Goal: Communication & Community: Answer question/provide support

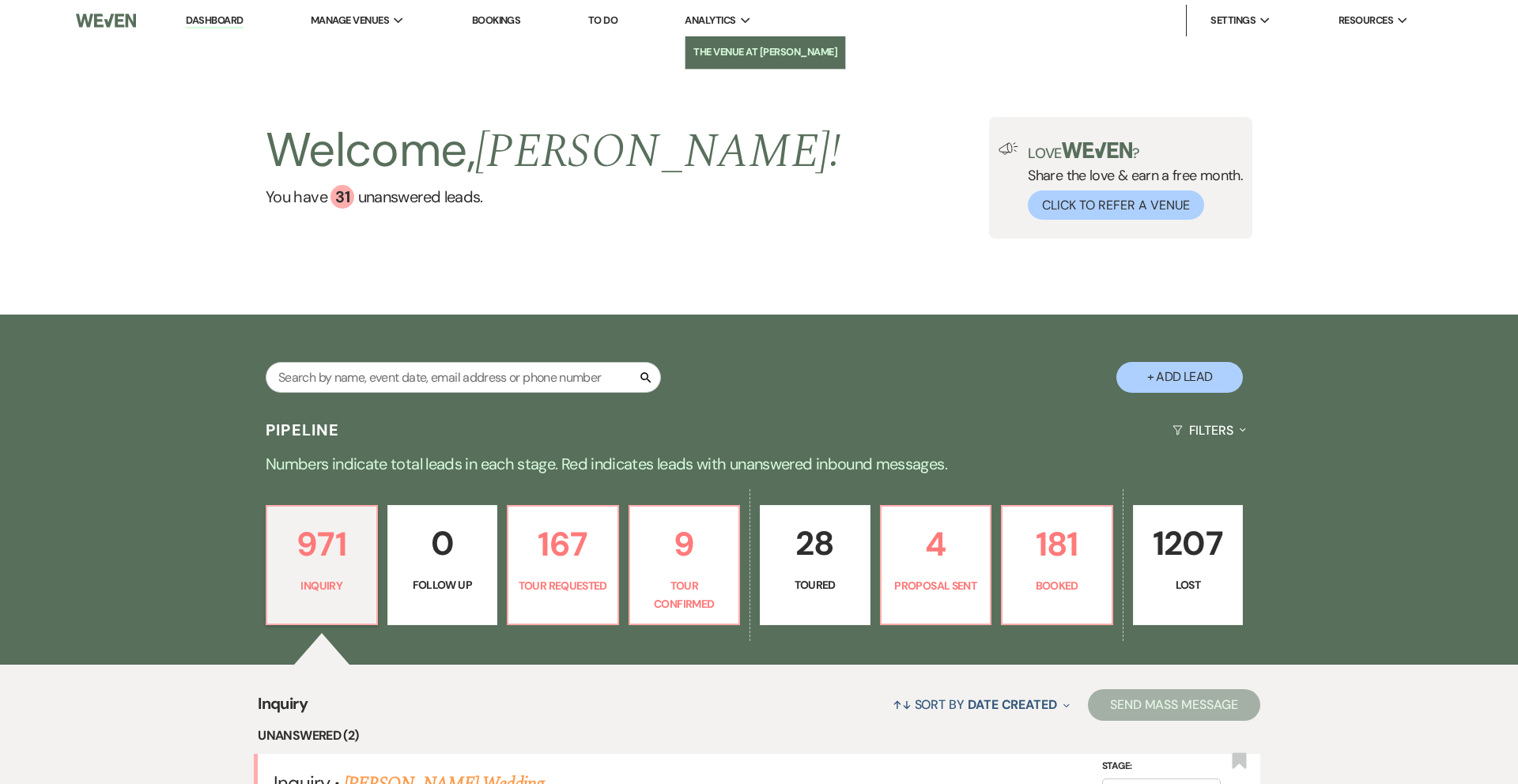
click at [726, 60] on link "The Venue at [PERSON_NAME]" at bounding box center [765, 52] width 159 height 32
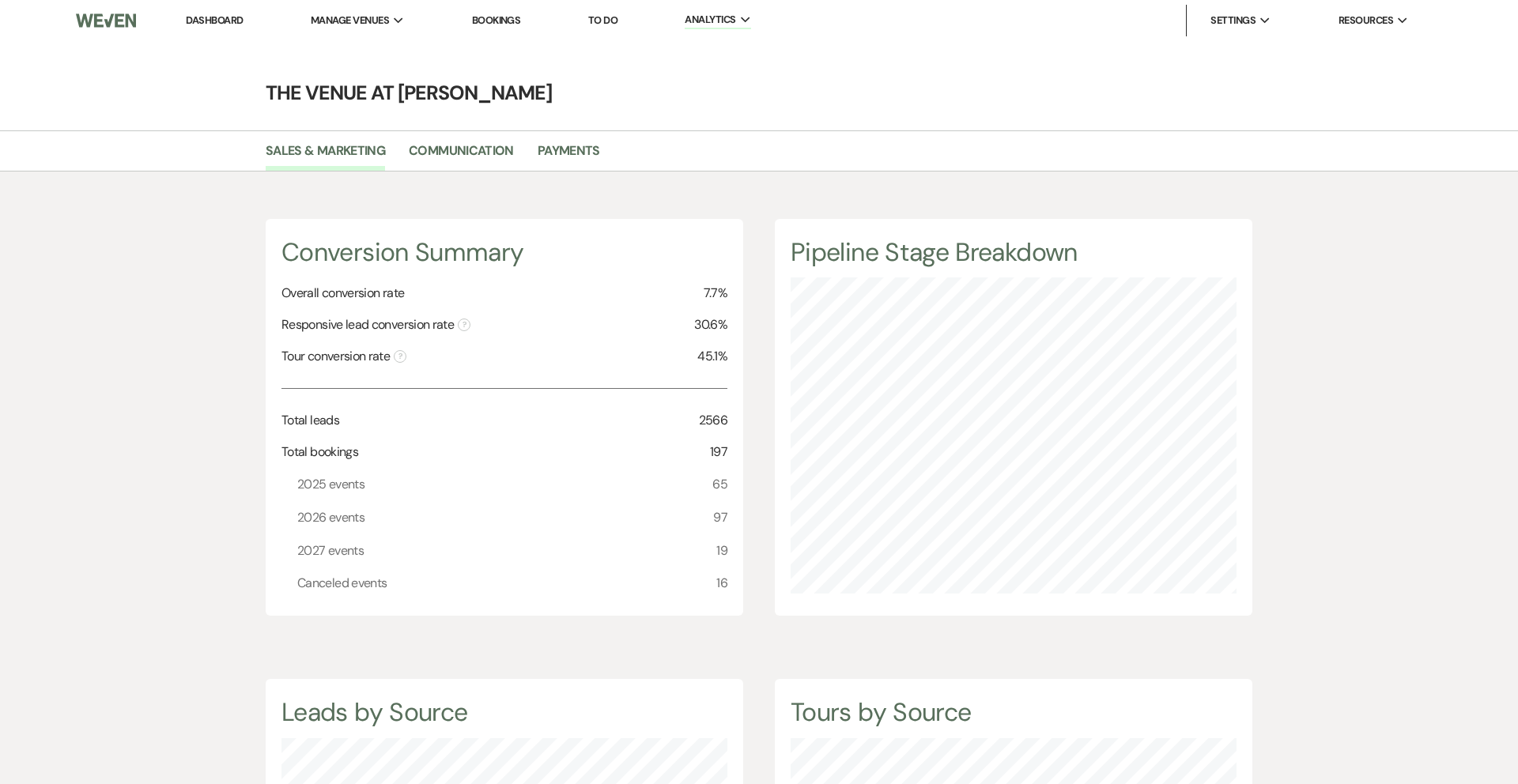
scroll to position [784, 1518]
click at [540, 150] on link "Payments" at bounding box center [569, 156] width 62 height 30
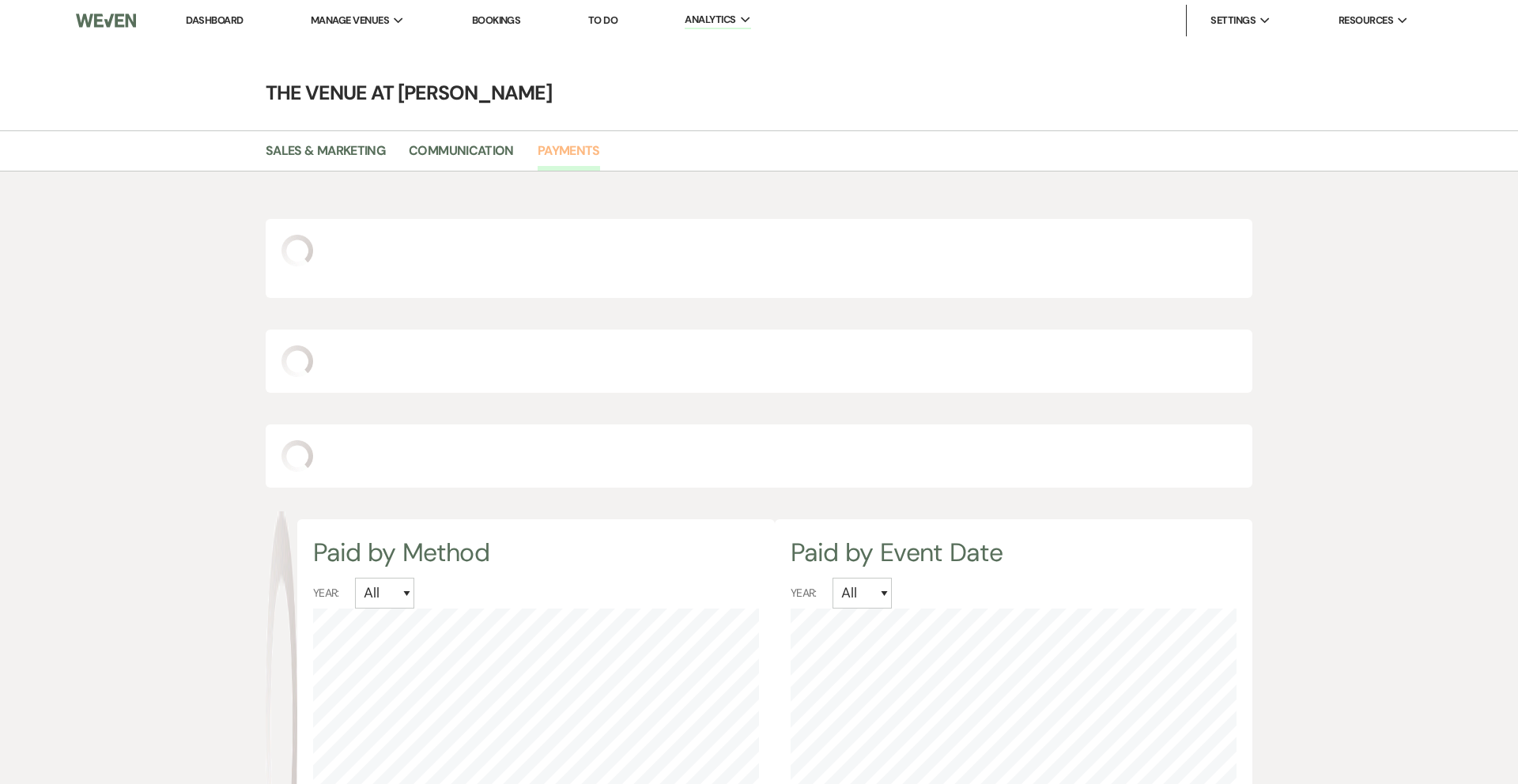
select select "2025"
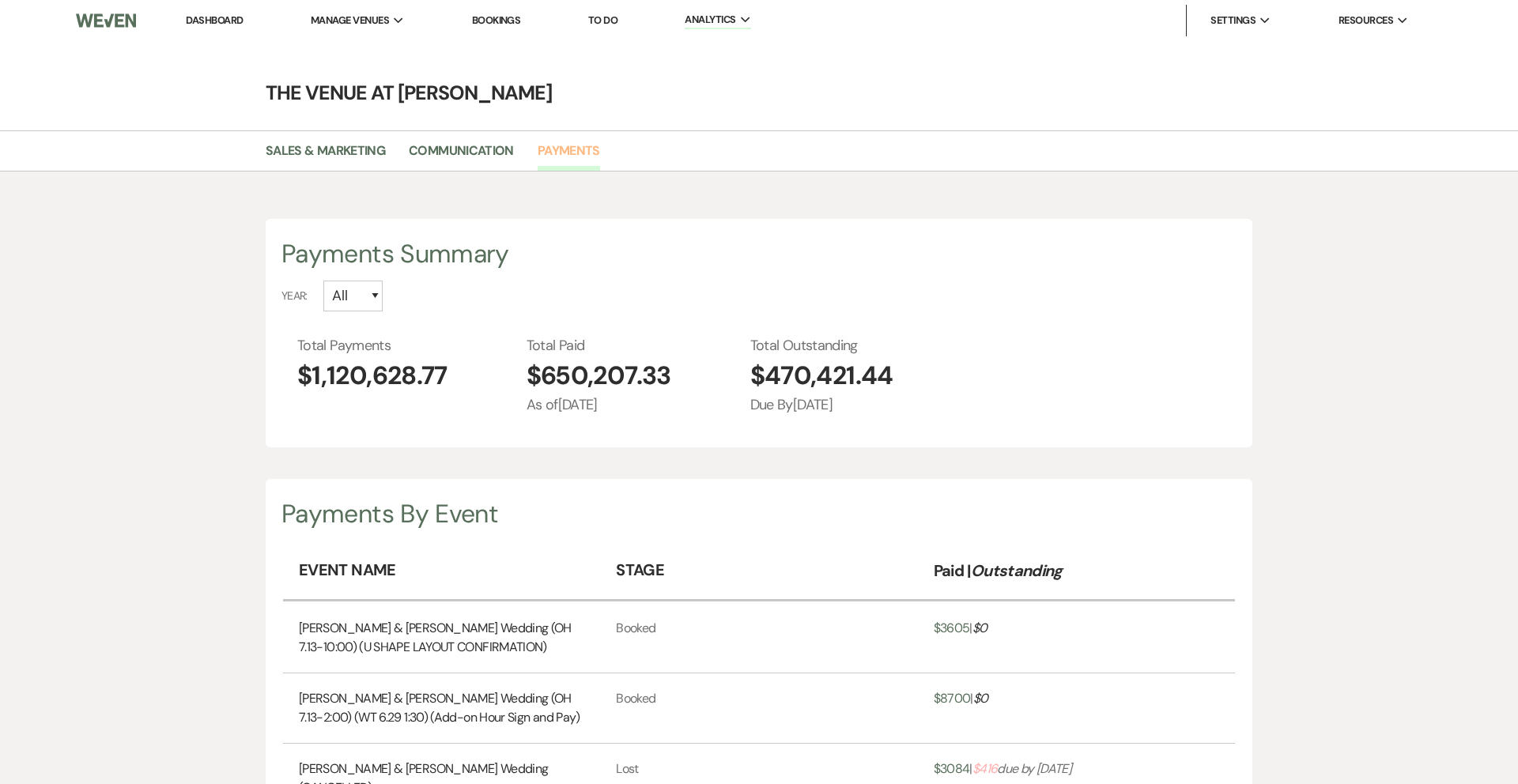
scroll to position [784, 1518]
click at [213, 27] on li "Dashboard" at bounding box center [213, 20] width 72 height 32
click at [213, 20] on link "Dashboard" at bounding box center [214, 20] width 57 height 14
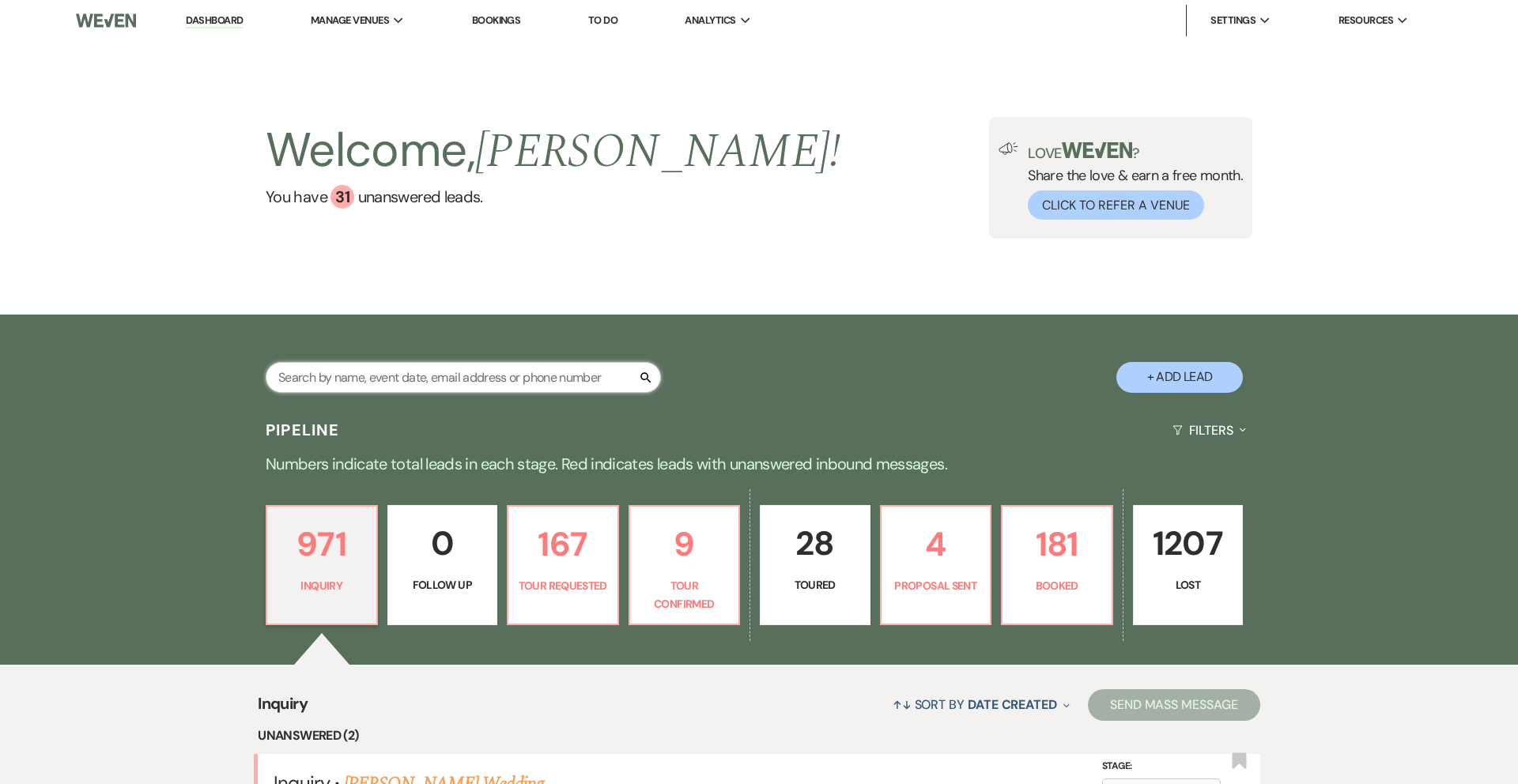
click at [439, 380] on input "text" at bounding box center [463, 377] width 395 height 31
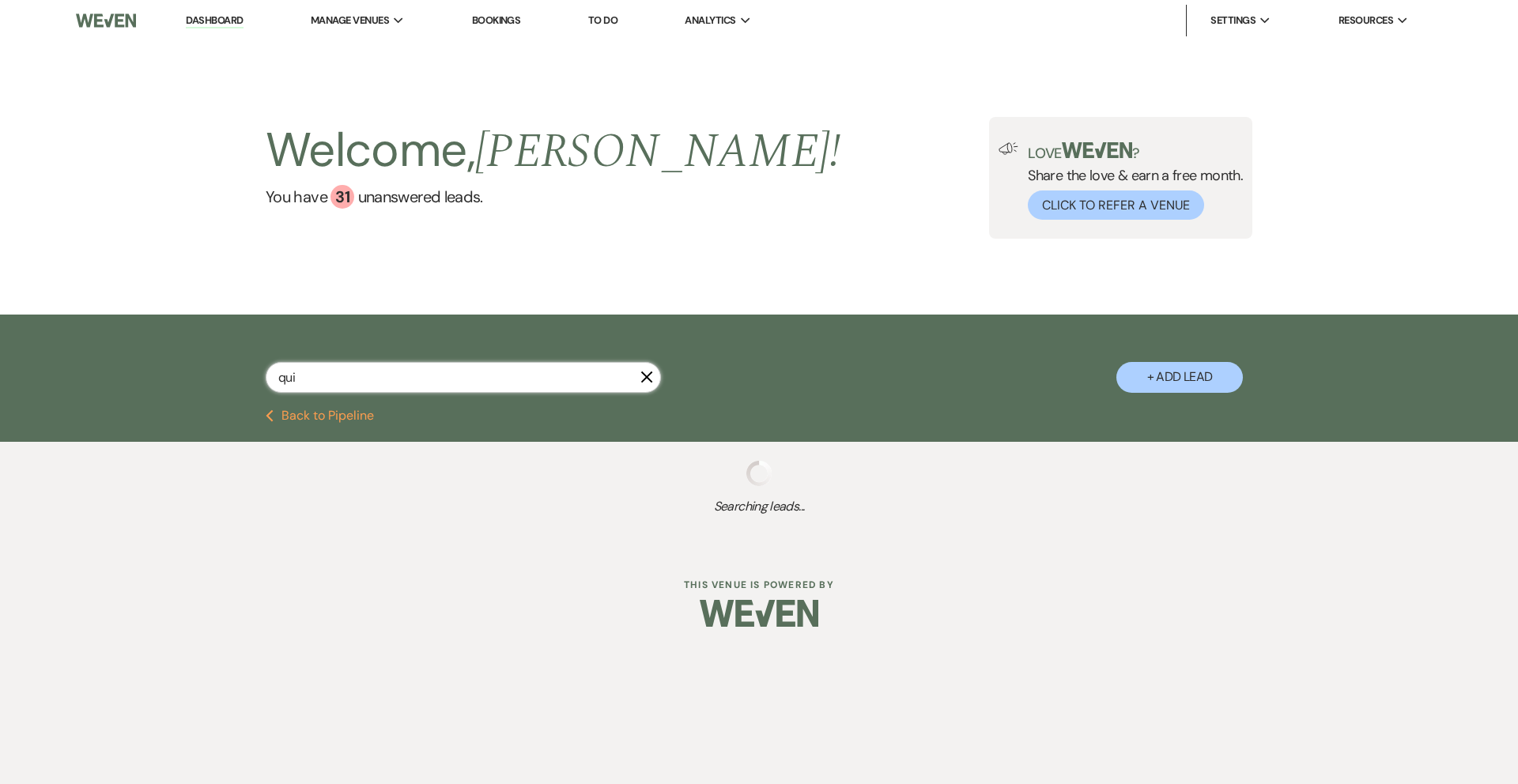
type input "quin"
select select "6"
select select "8"
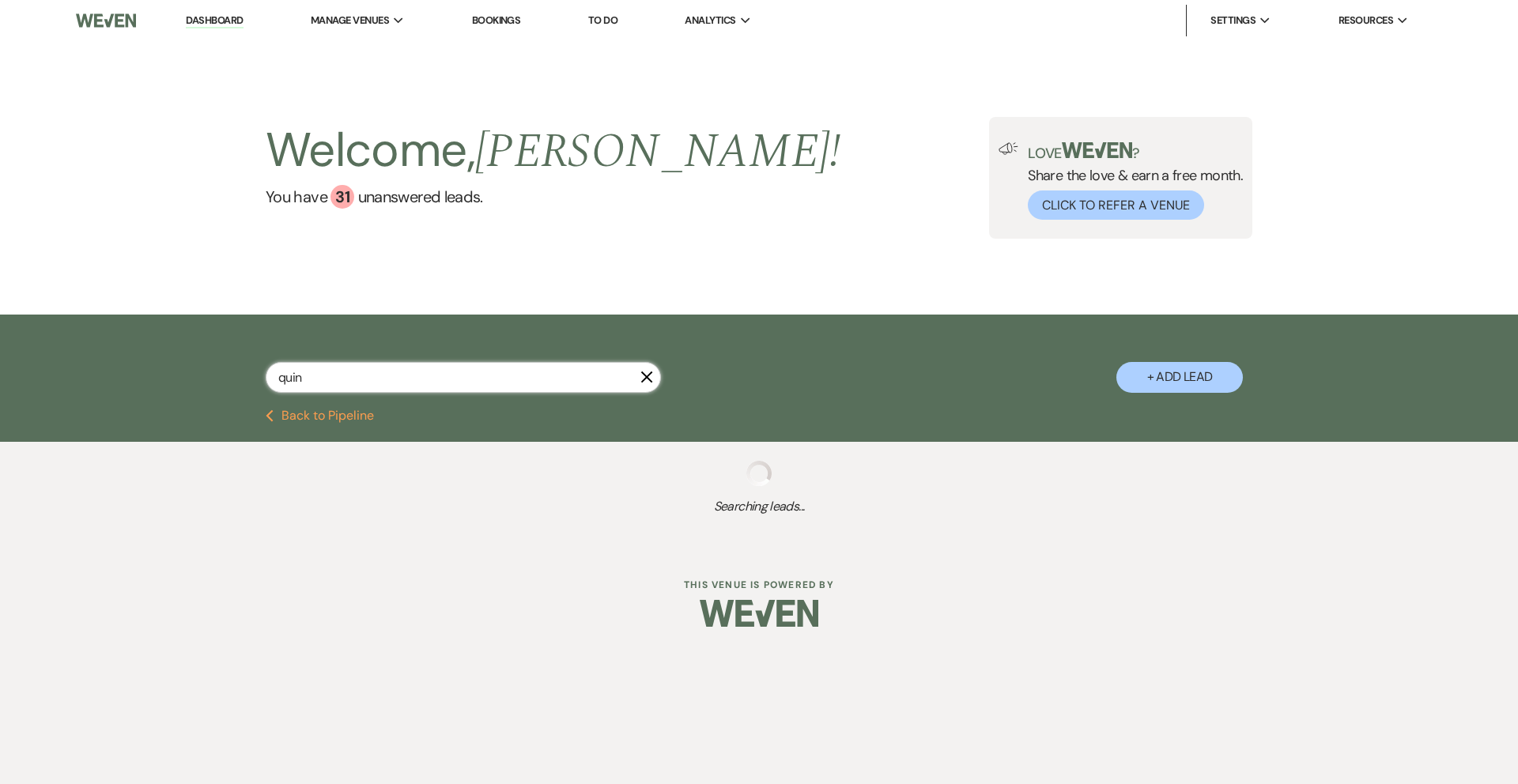
select select "10"
select select "8"
select select "5"
select select "2"
select select "8"
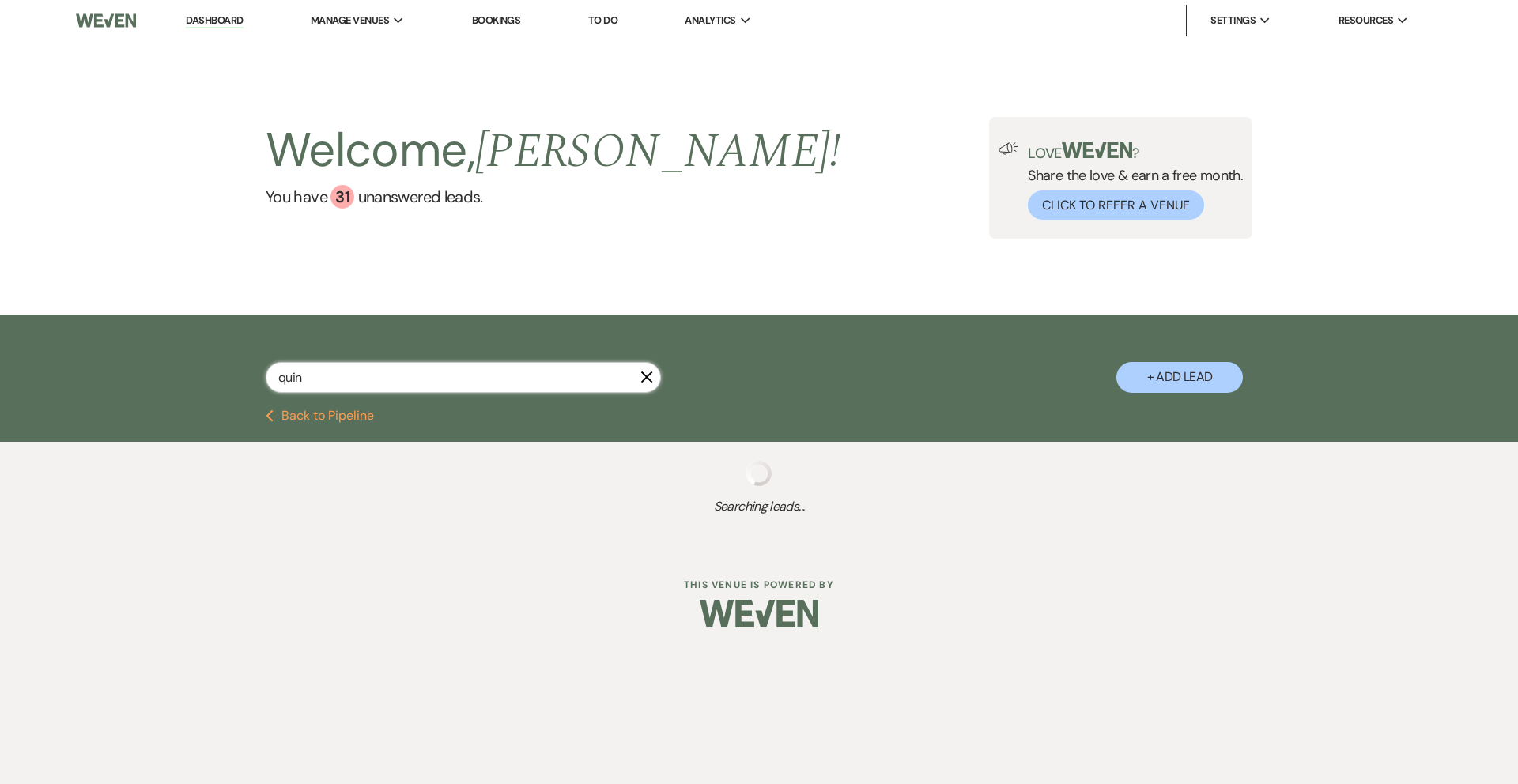
select select "1"
select select "8"
select select "5"
select select "2"
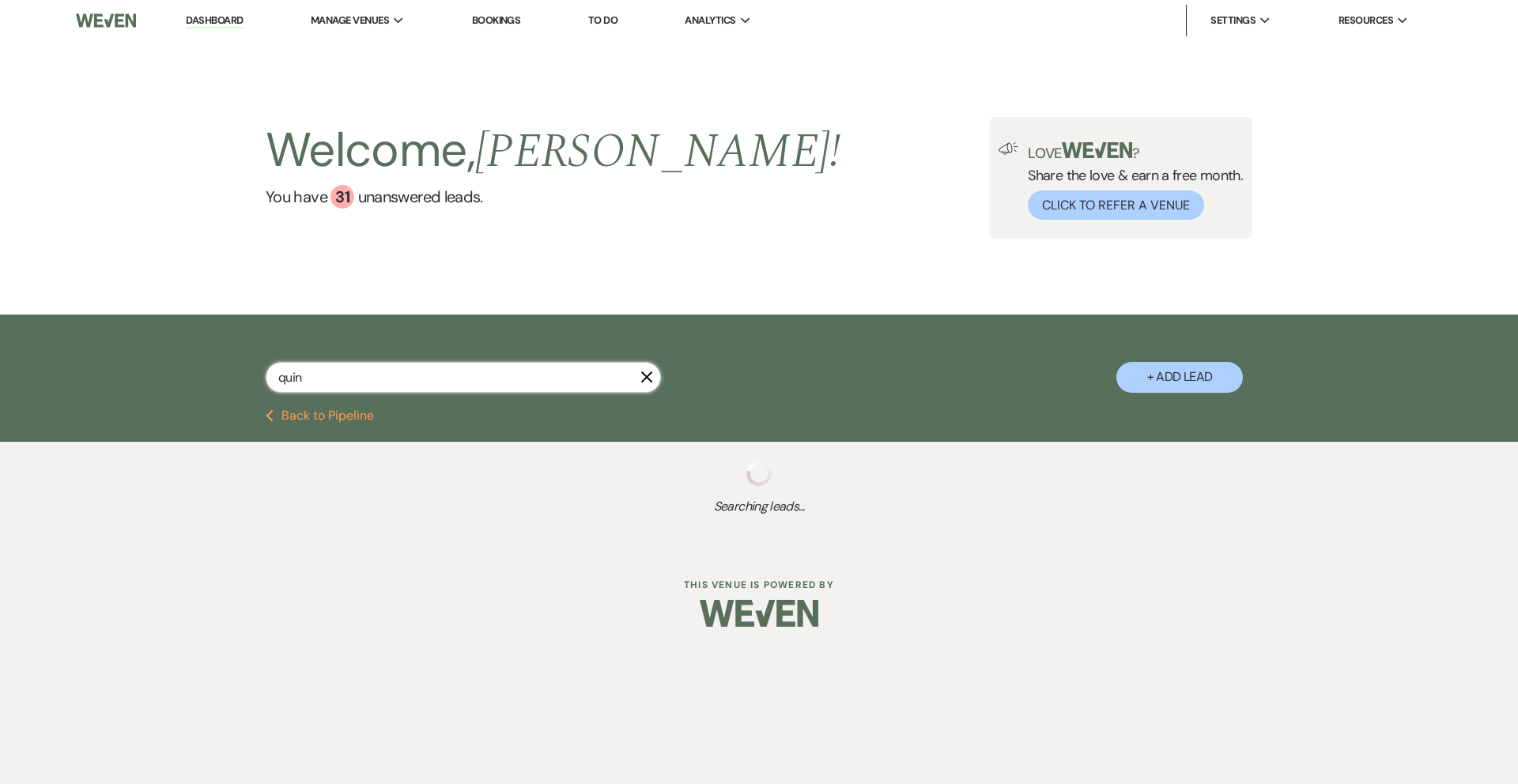
select select "8"
select select "5"
select select "8"
select select "5"
select select "8"
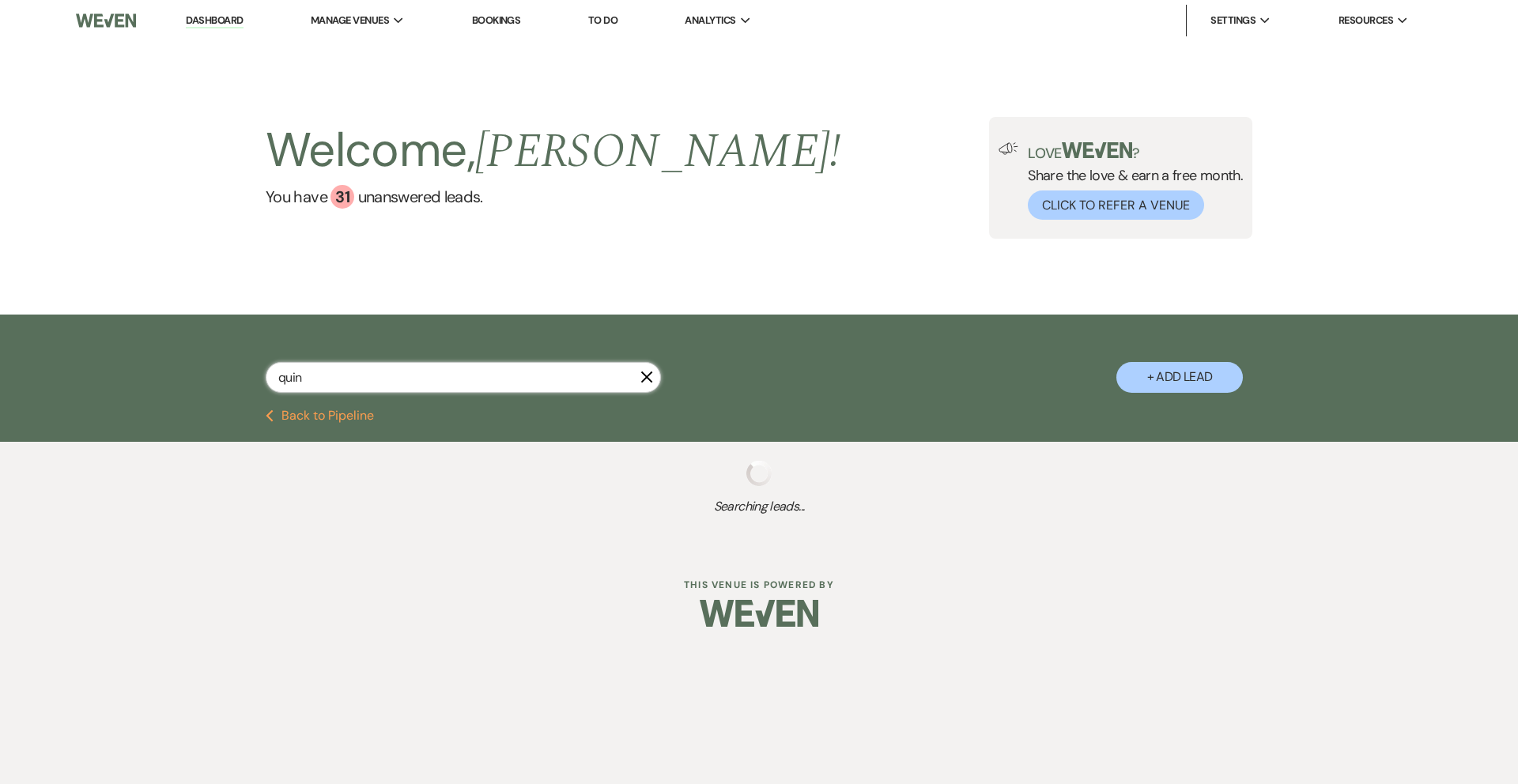
select select "5"
select select "8"
select select "5"
select select "8"
select select "5"
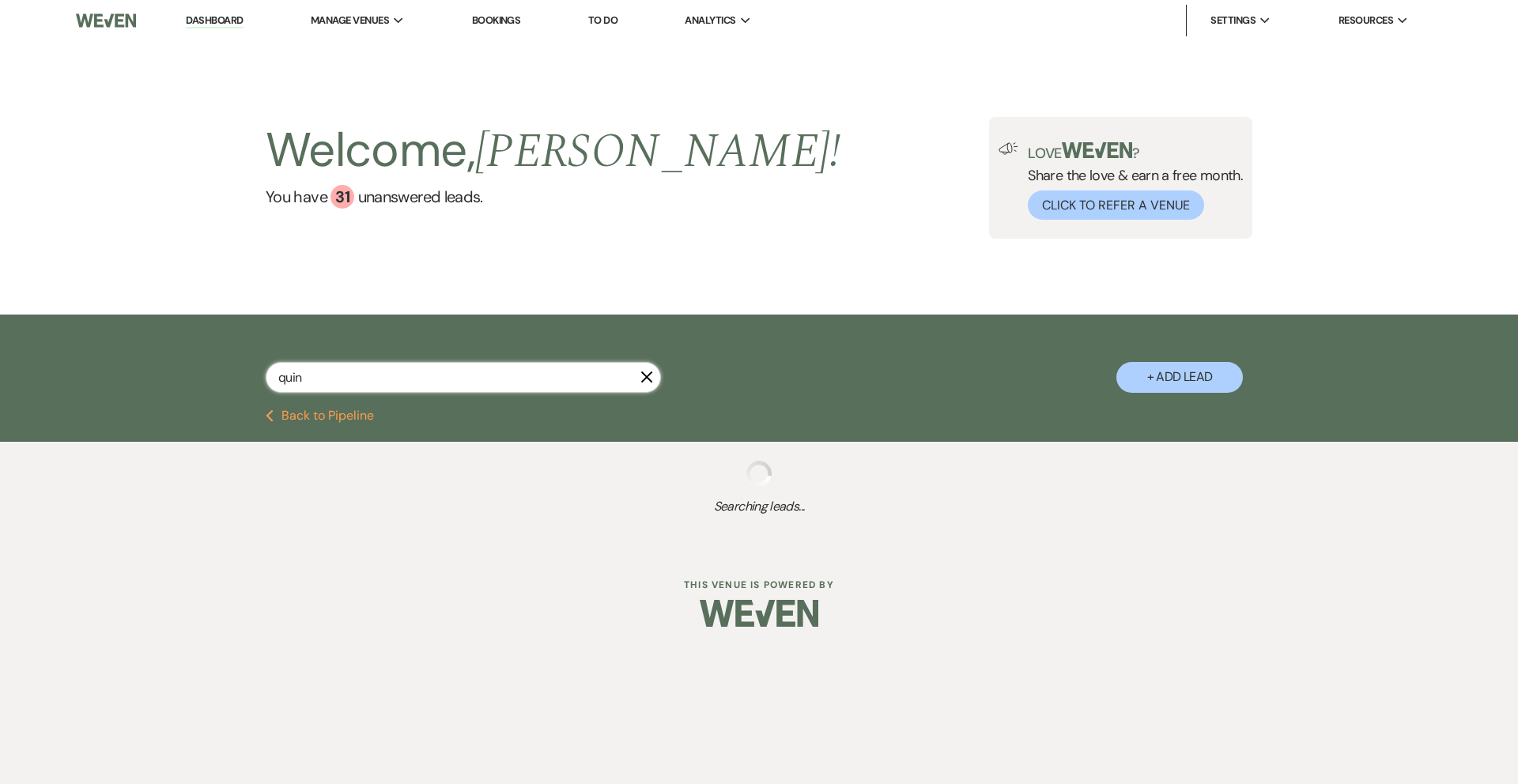
select select "8"
select select "5"
select select "8"
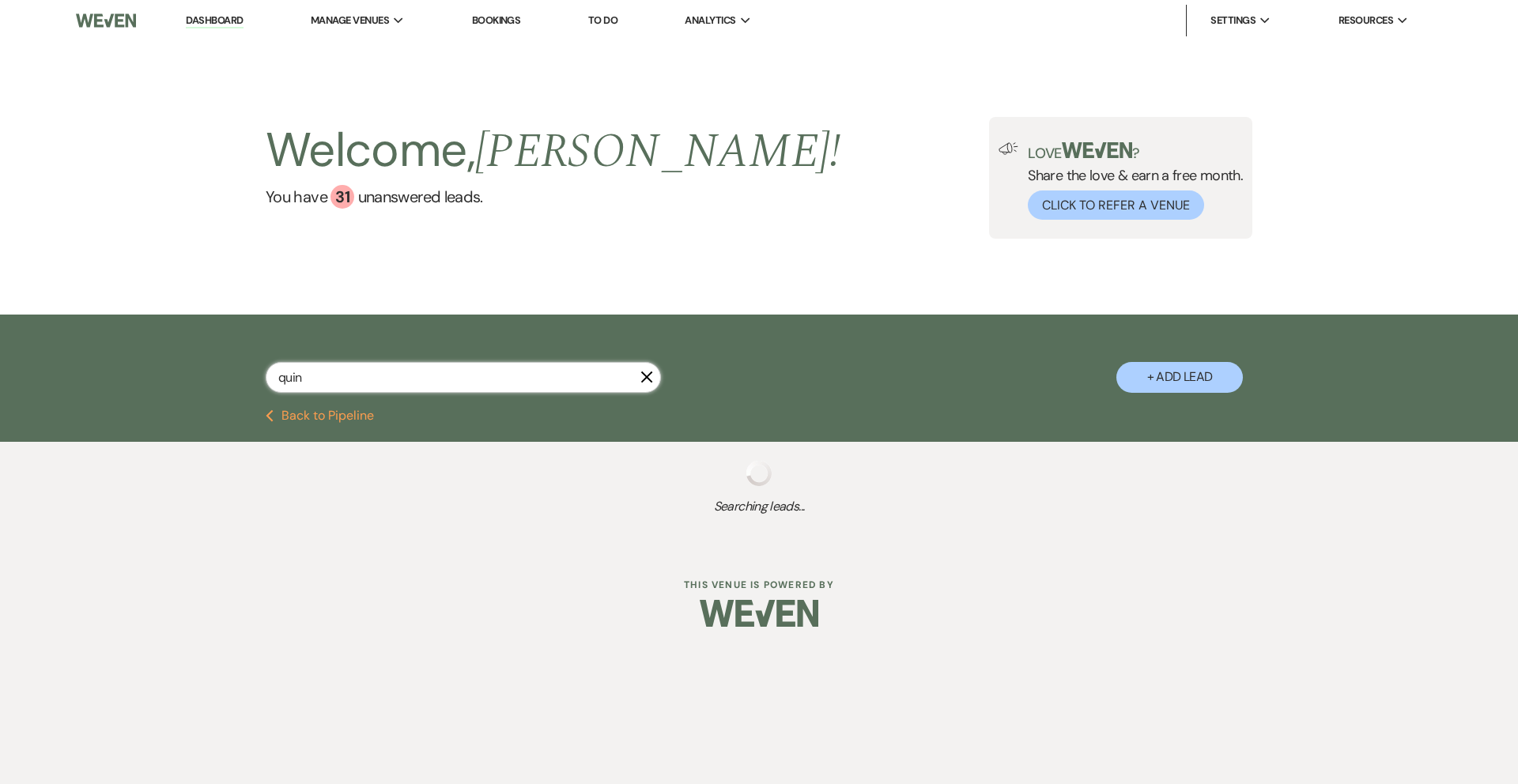
select select "1"
select select "8"
select select "5"
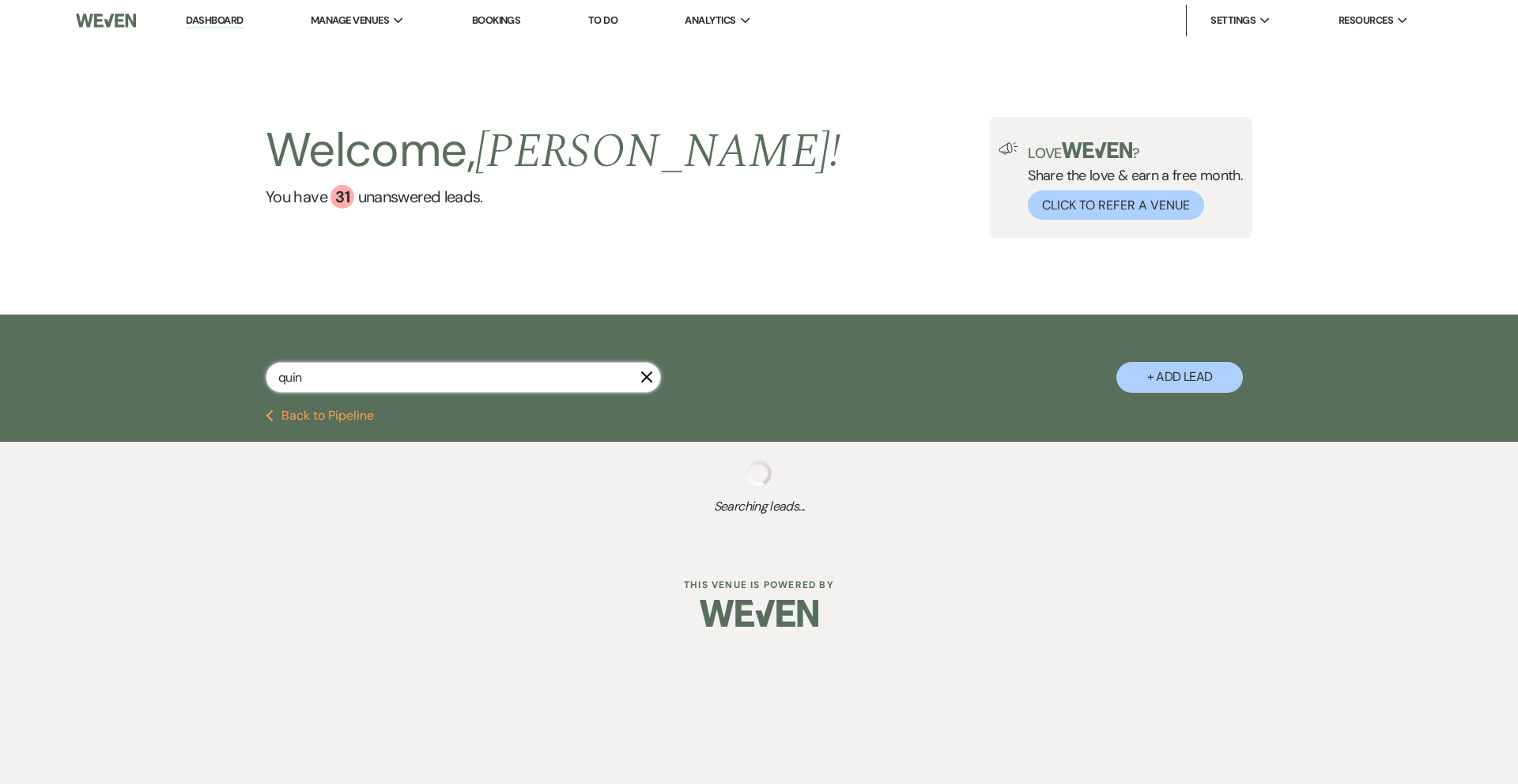
select select "8"
select select "5"
select select "8"
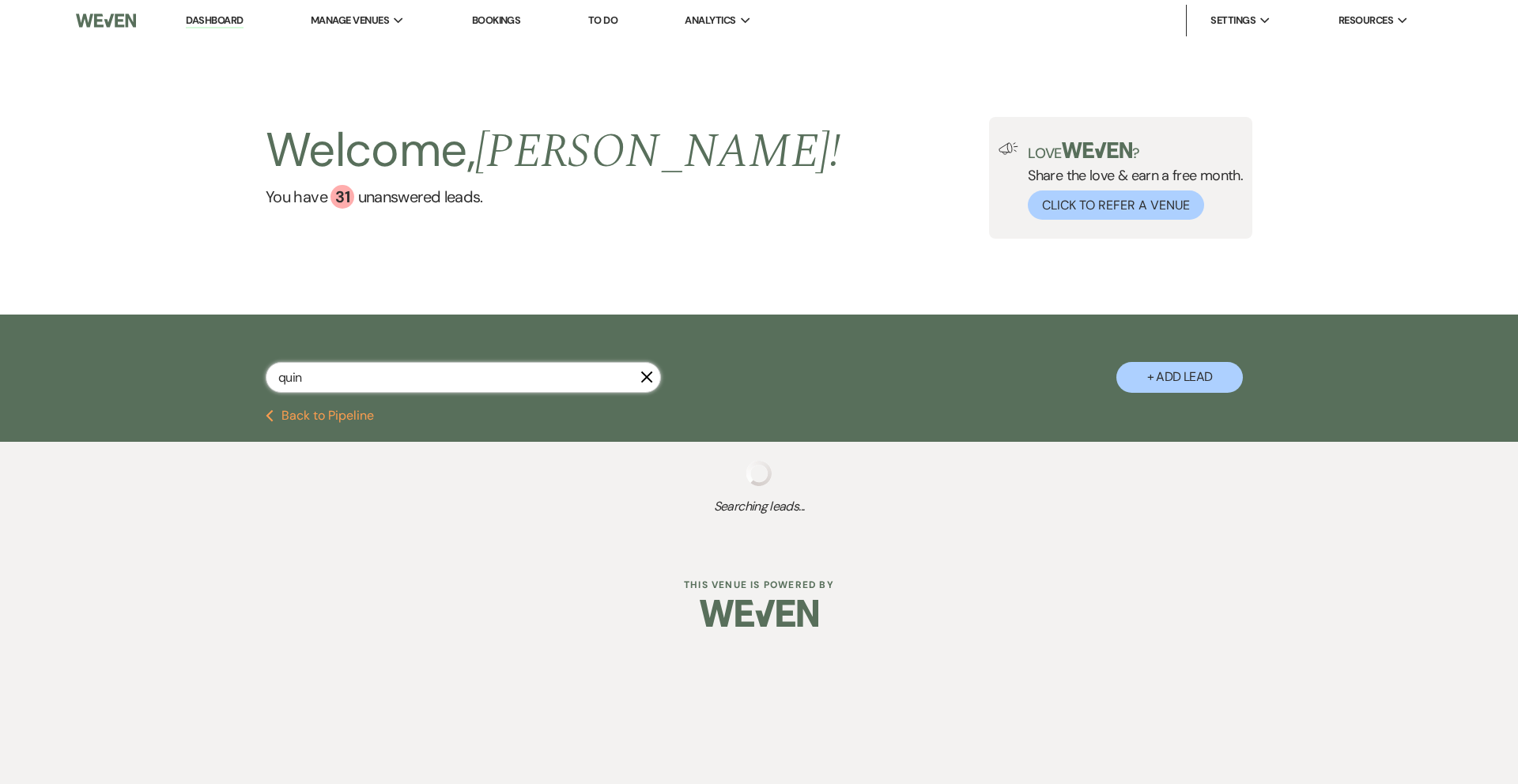
select select "1"
select select "8"
select select "4"
select select "8"
select select "5"
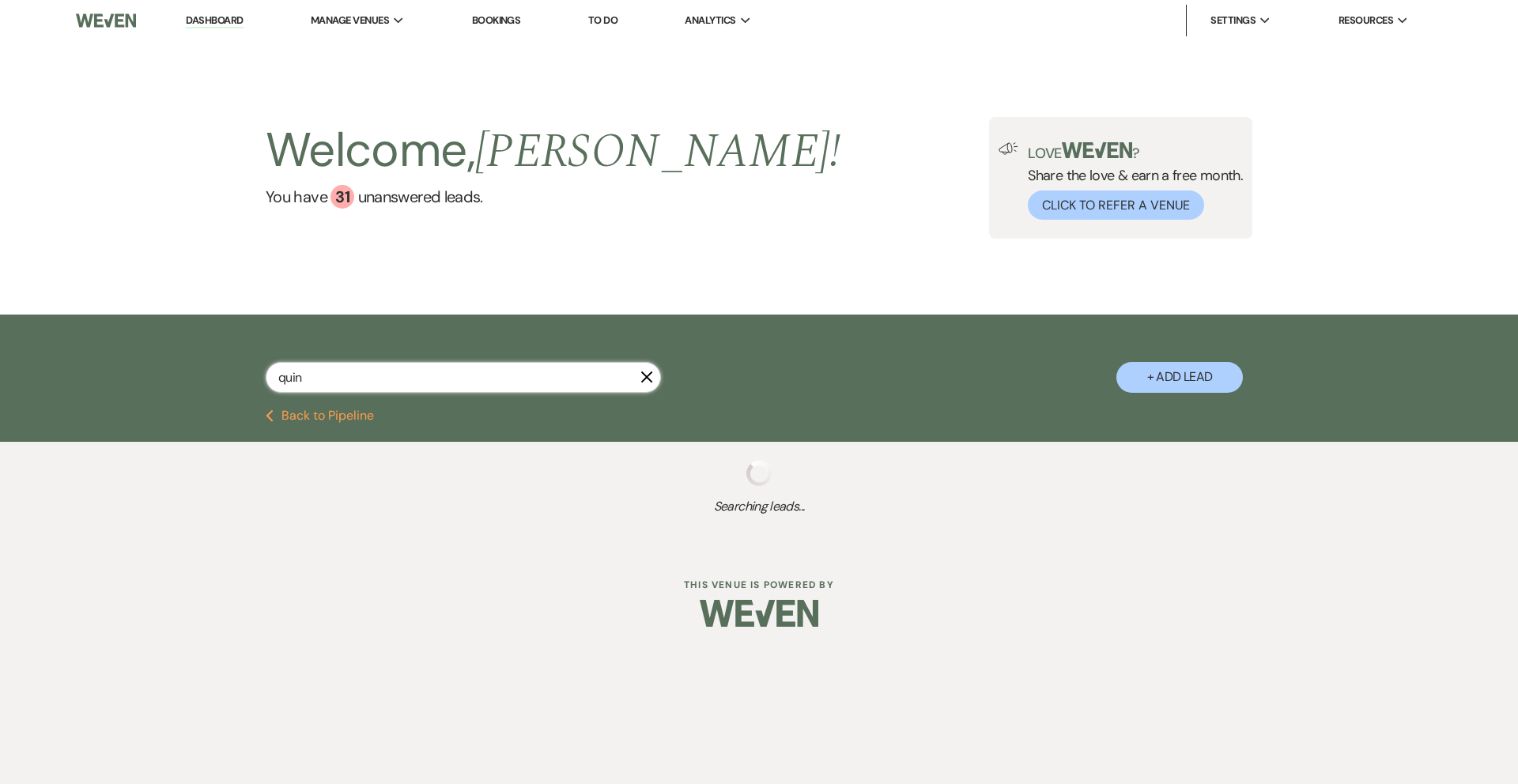
select select "8"
select select "5"
select select "6"
select select "8"
select select "5"
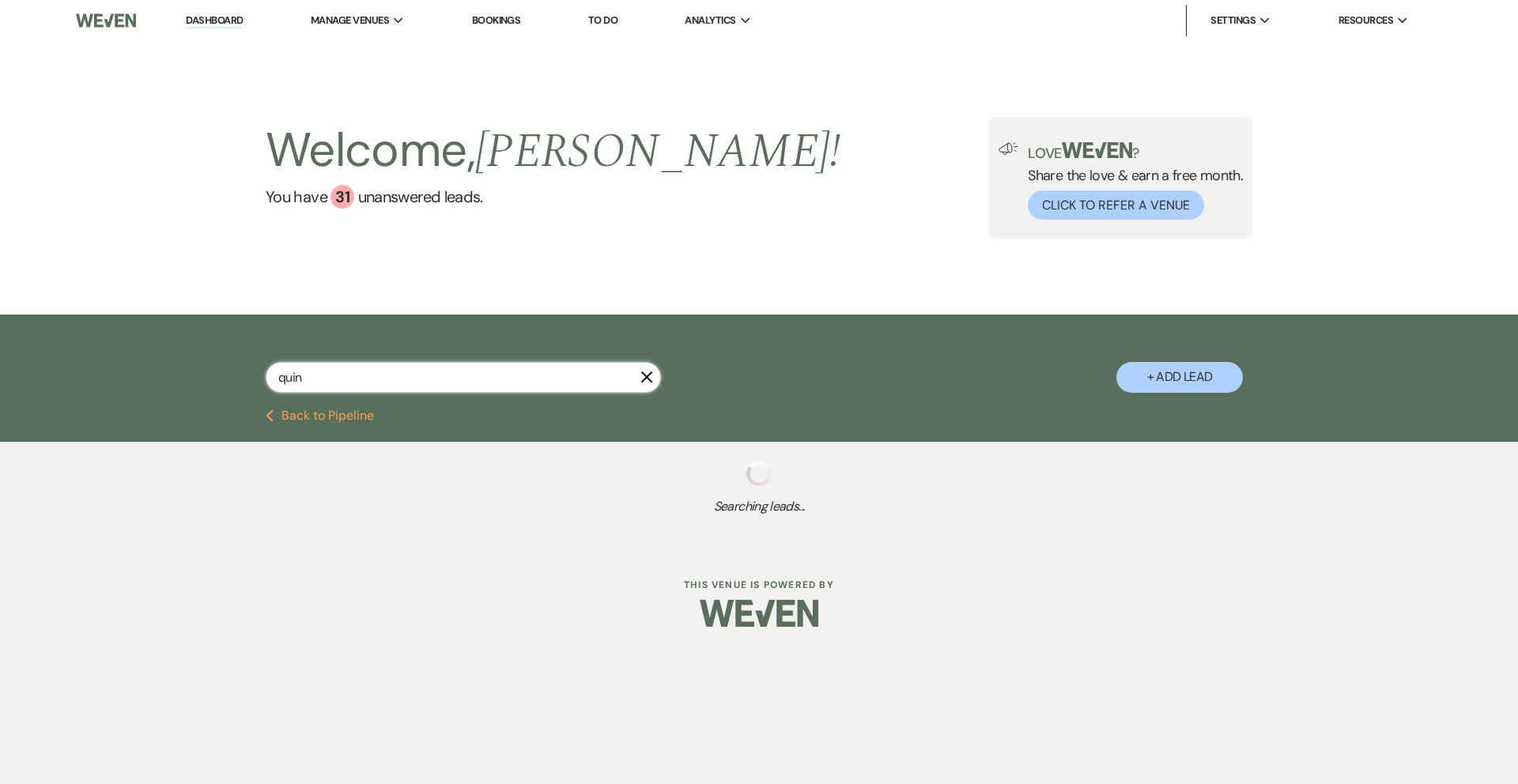
select select "8"
select select "5"
select select "8"
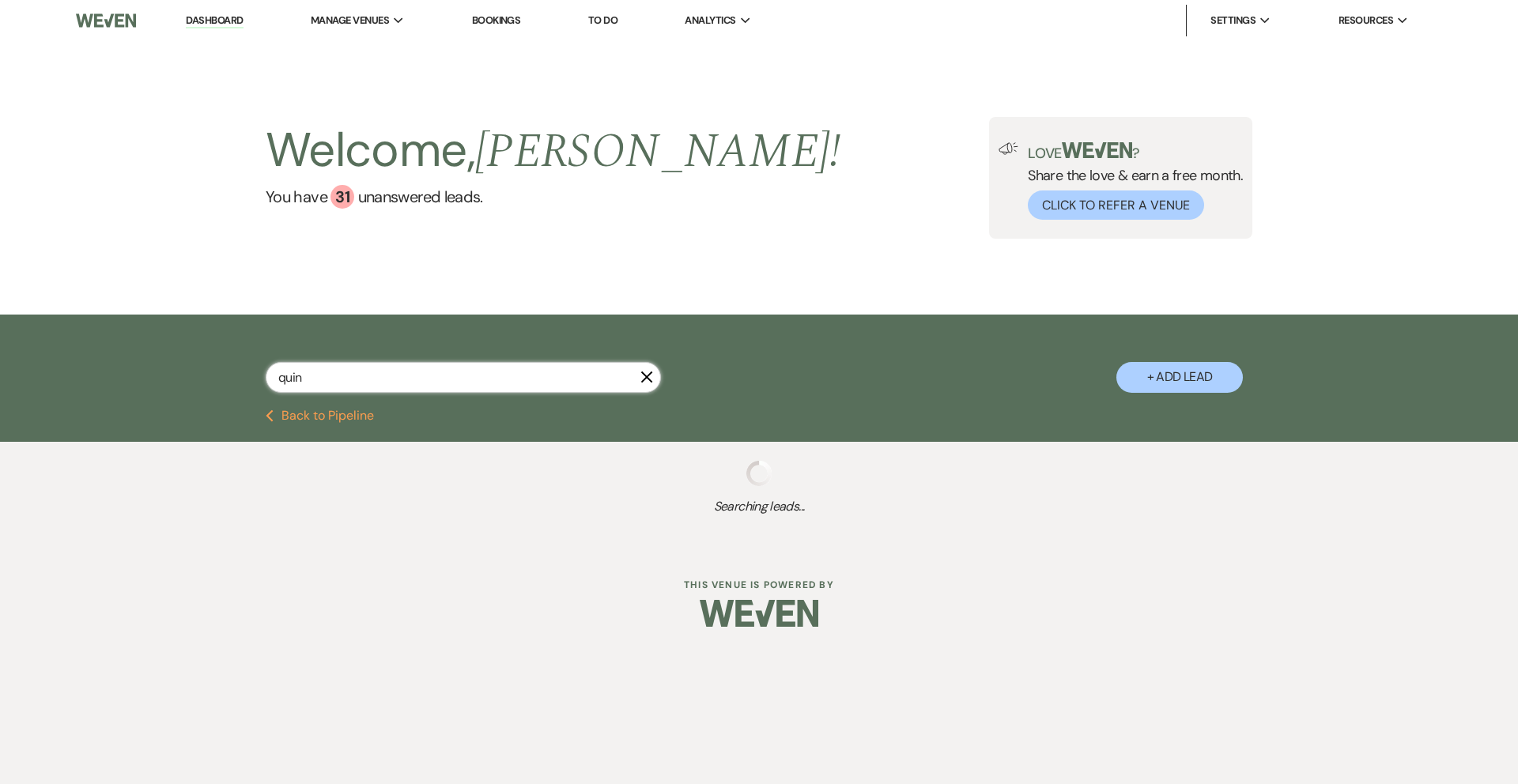
select select "1"
select select "8"
select select "5"
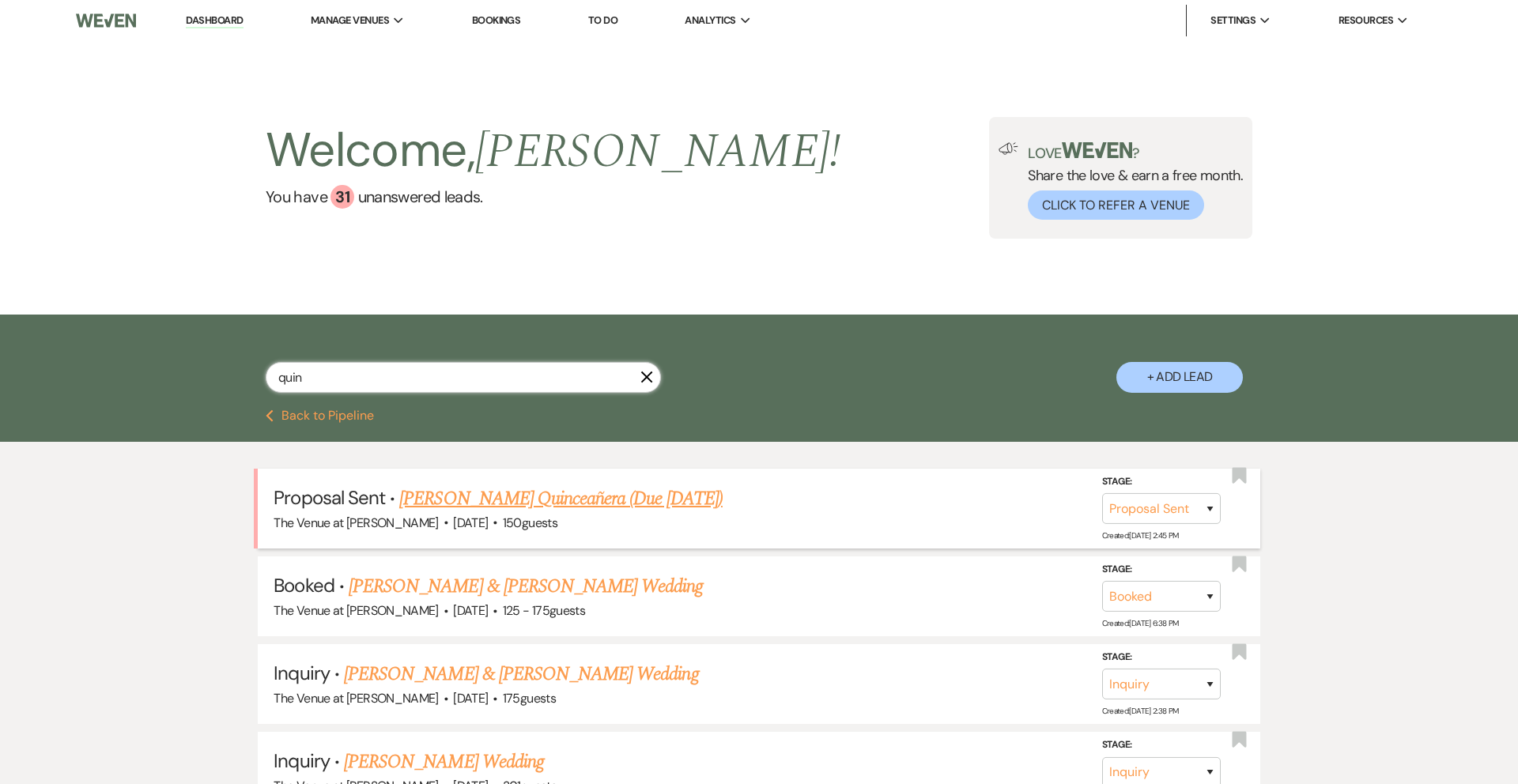
type input "quin"
click at [464, 497] on link "[PERSON_NAME] Quinceañera (Due [DATE])" at bounding box center [561, 498] width 323 height 28
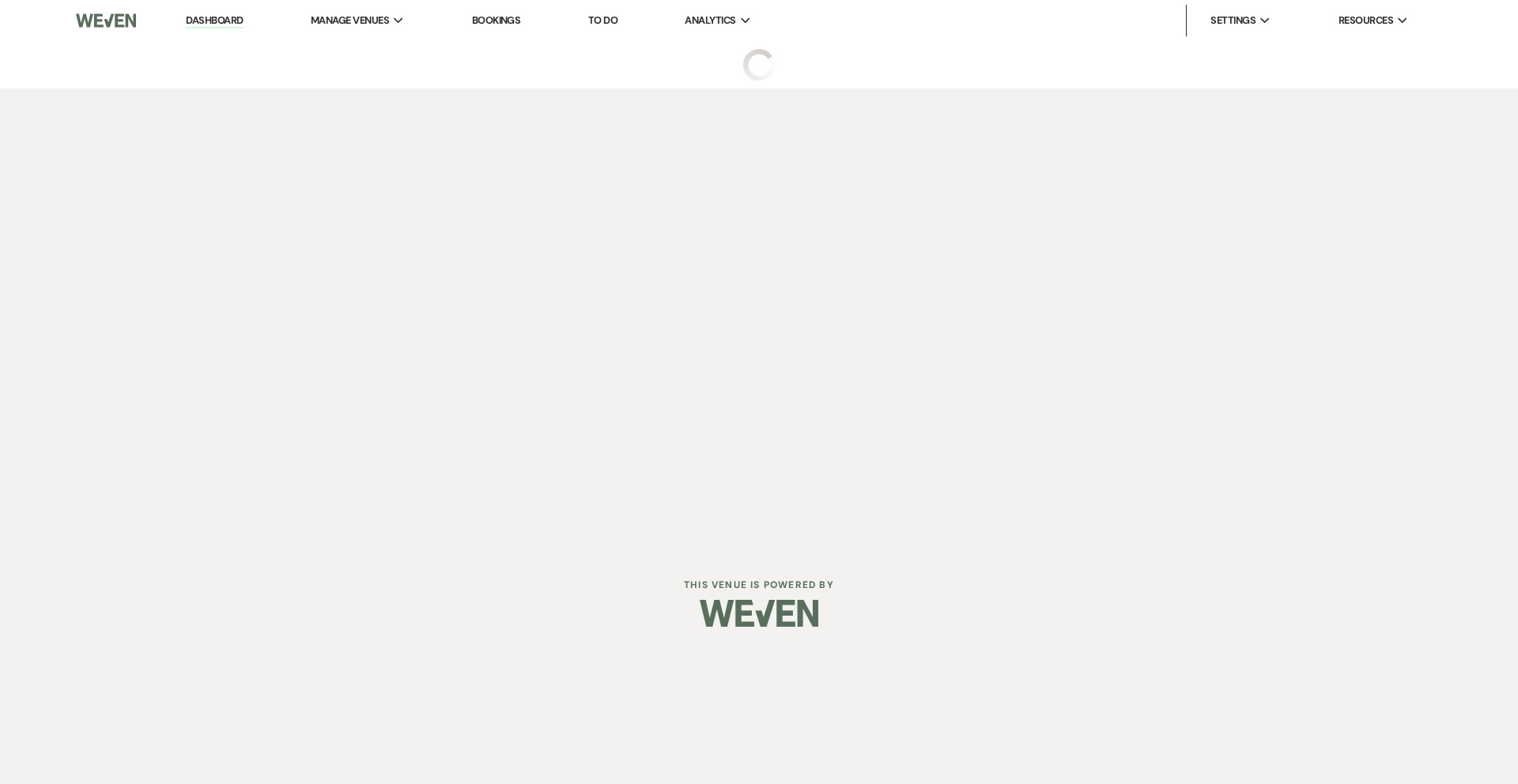
select select "6"
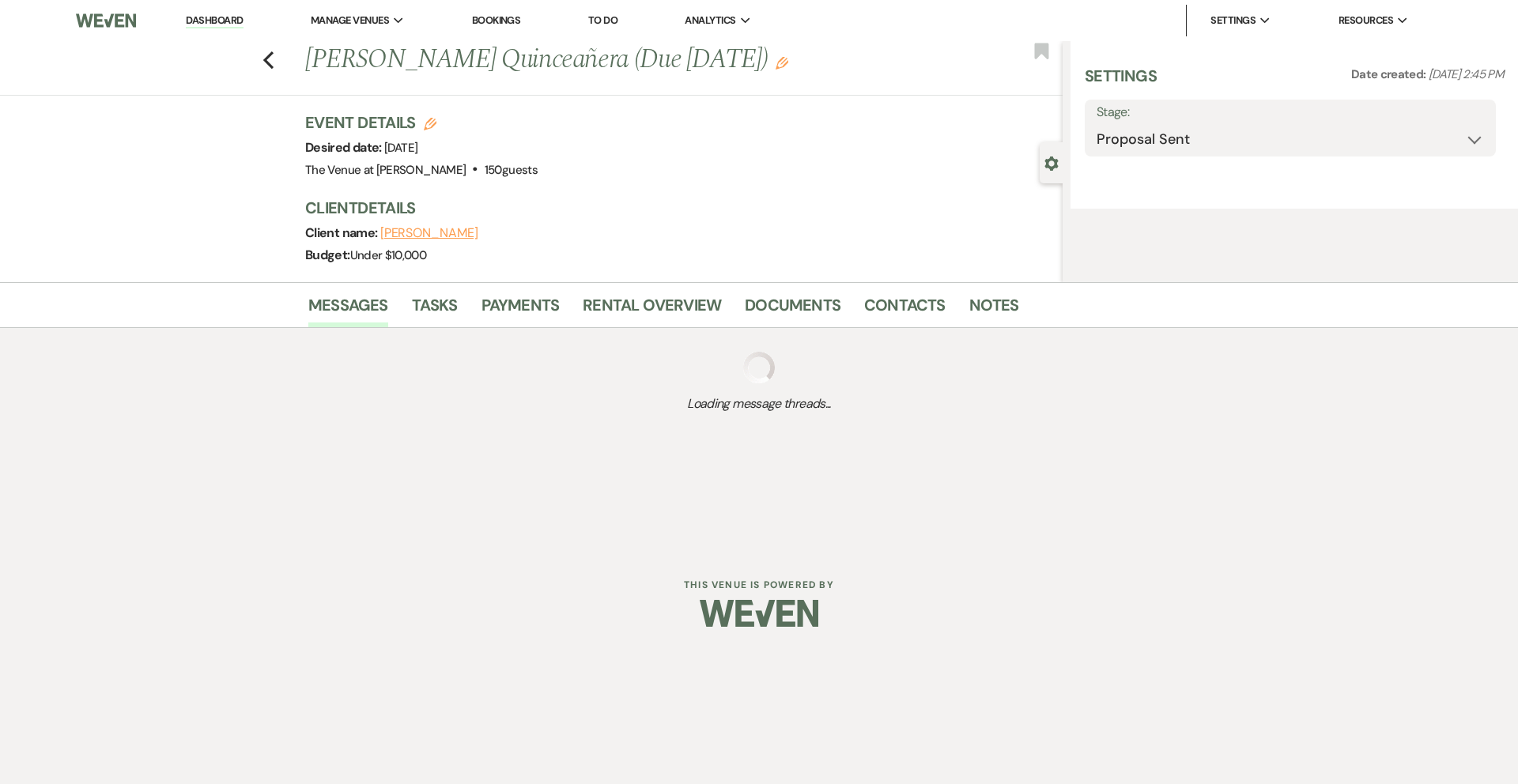
select select "5"
select select "15"
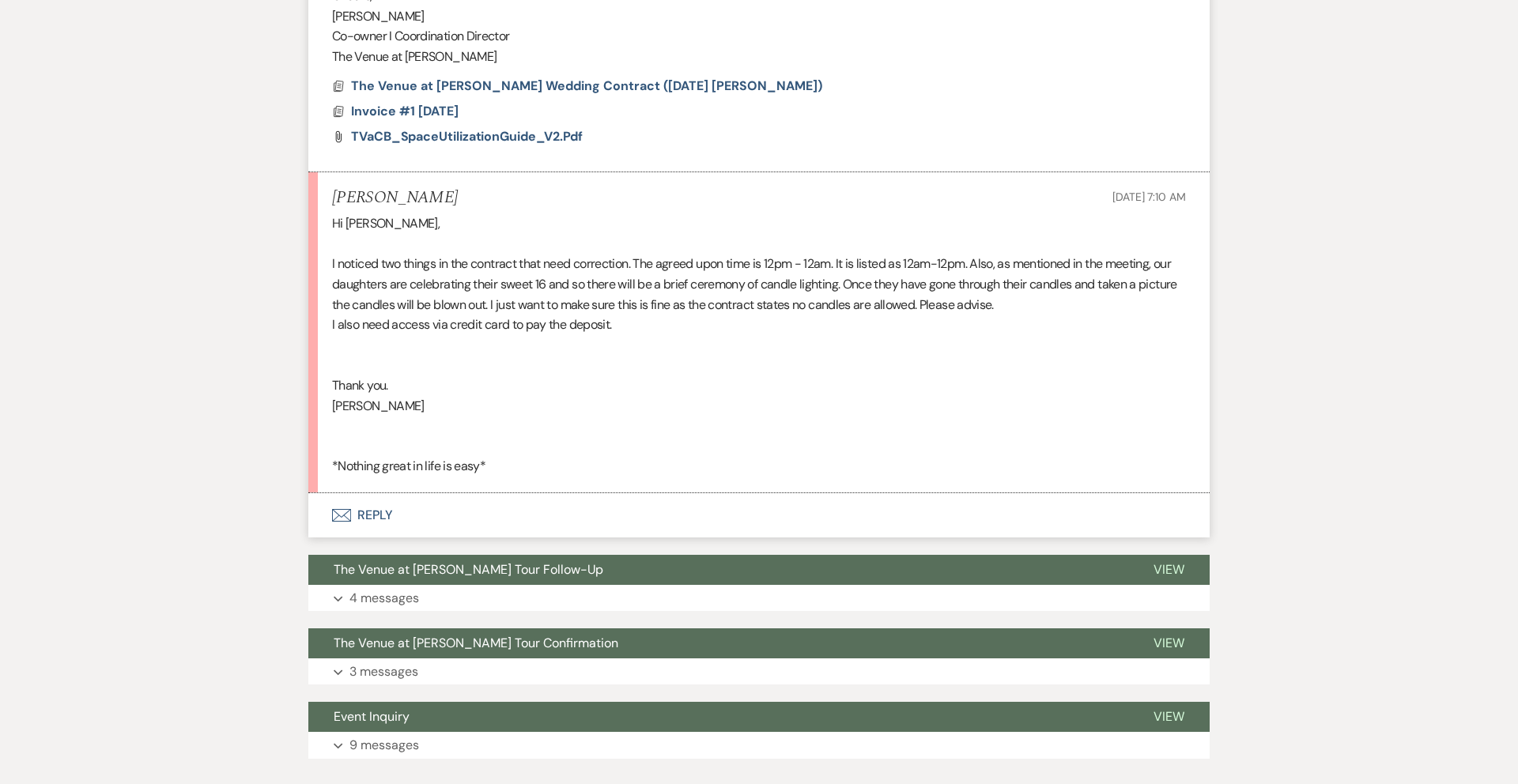
scroll to position [2731, 0]
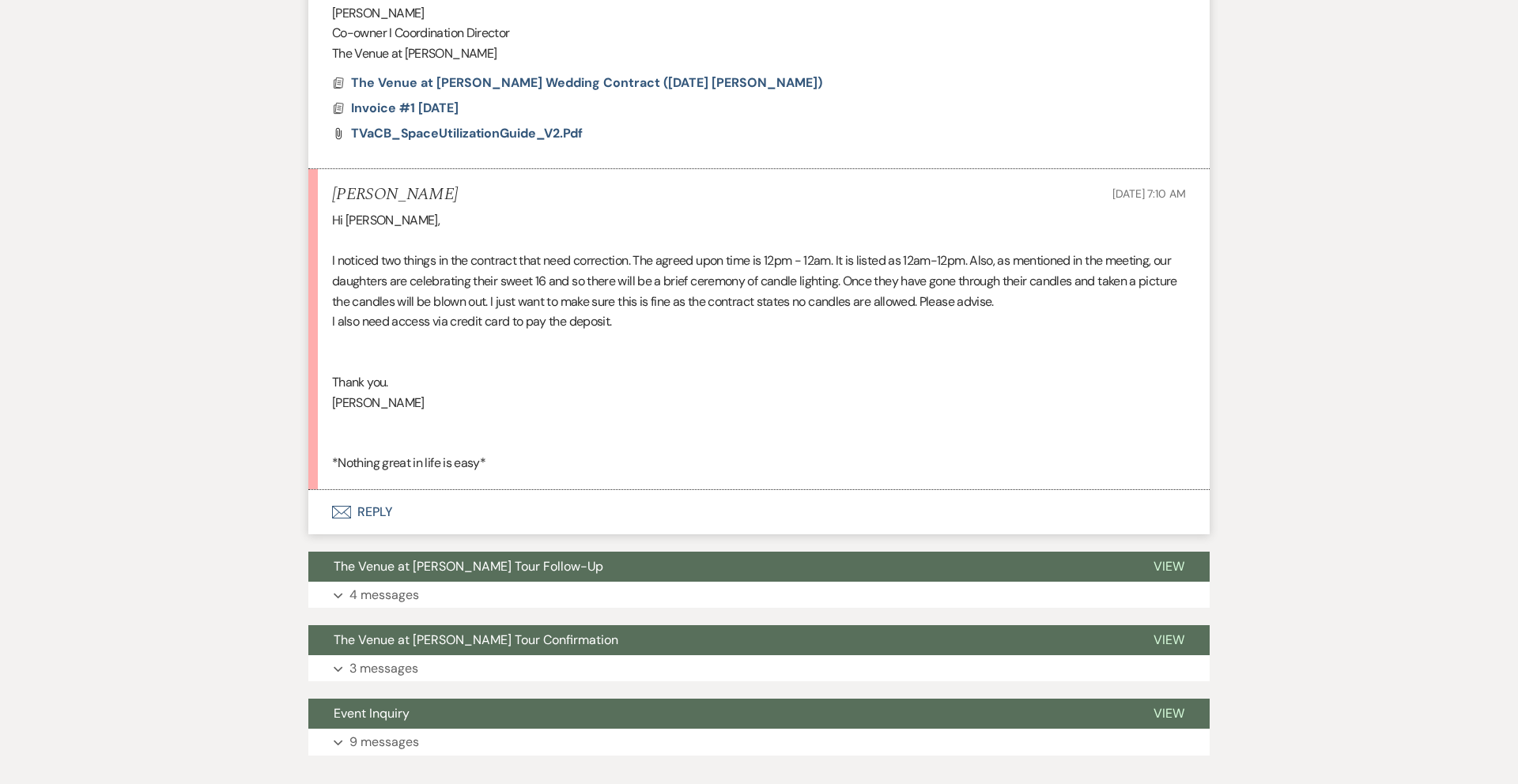
click at [373, 516] on button "Envelope Reply" at bounding box center [759, 512] width 901 height 44
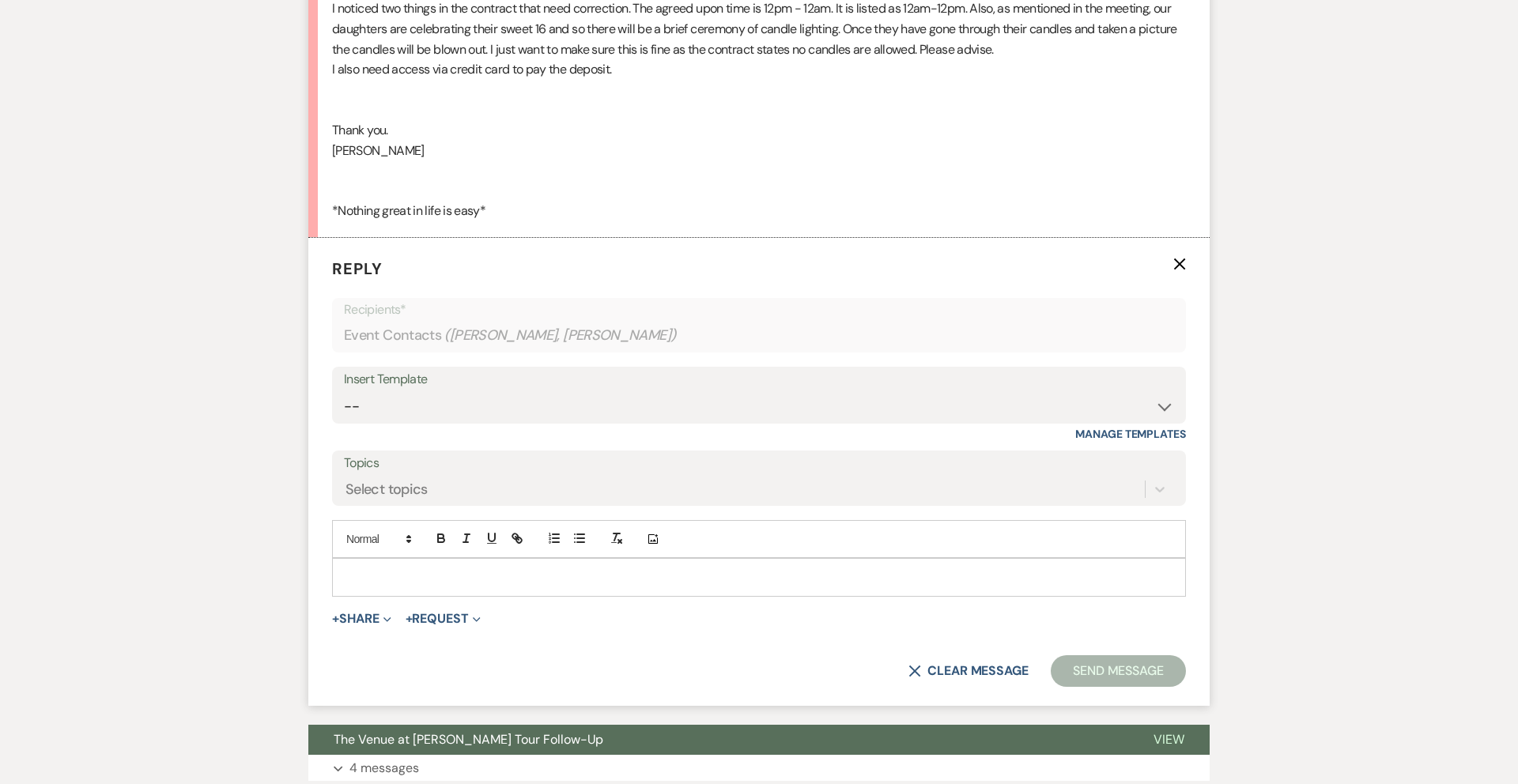
scroll to position [2993, 0]
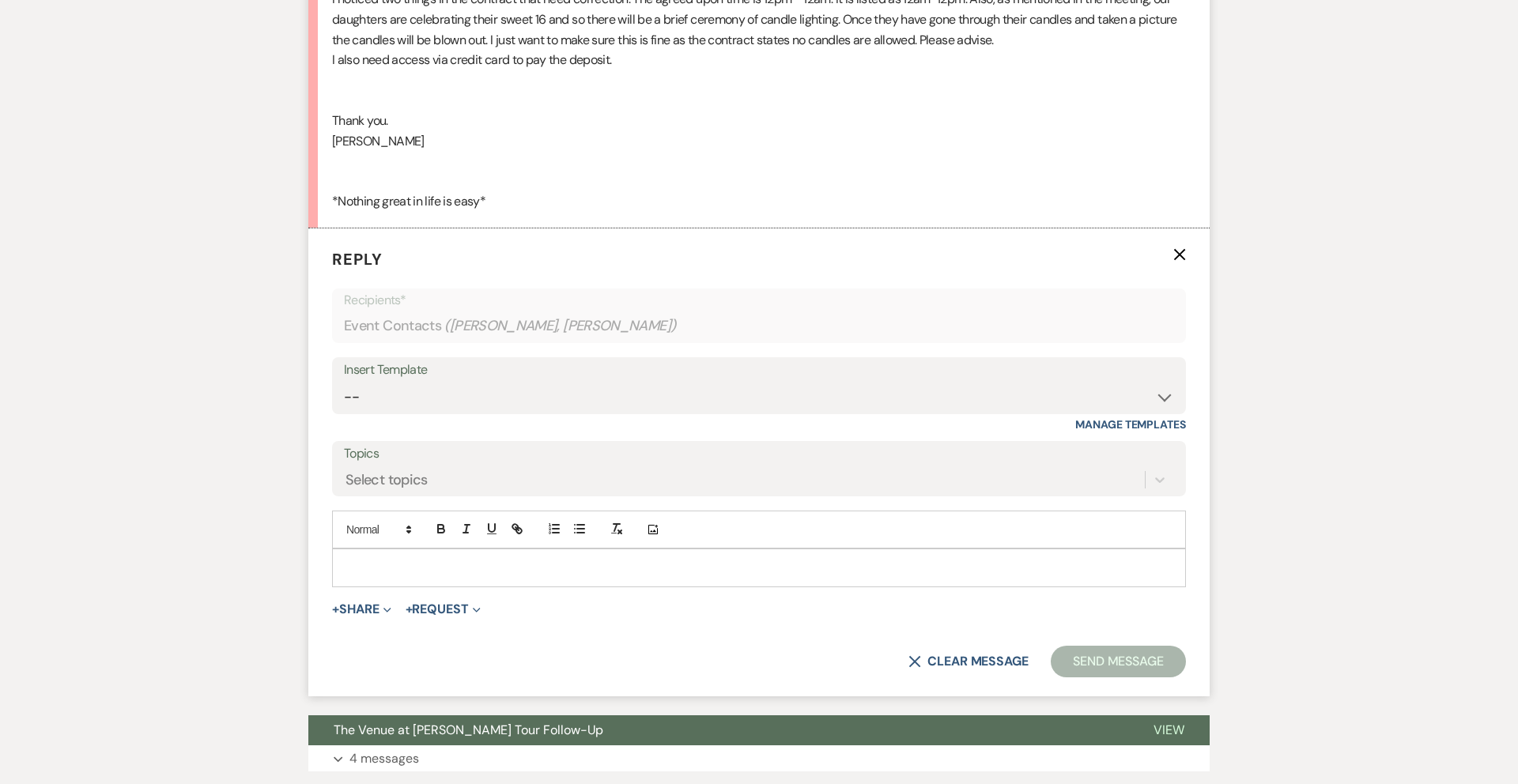
click at [410, 561] on p at bounding box center [759, 567] width 828 height 17
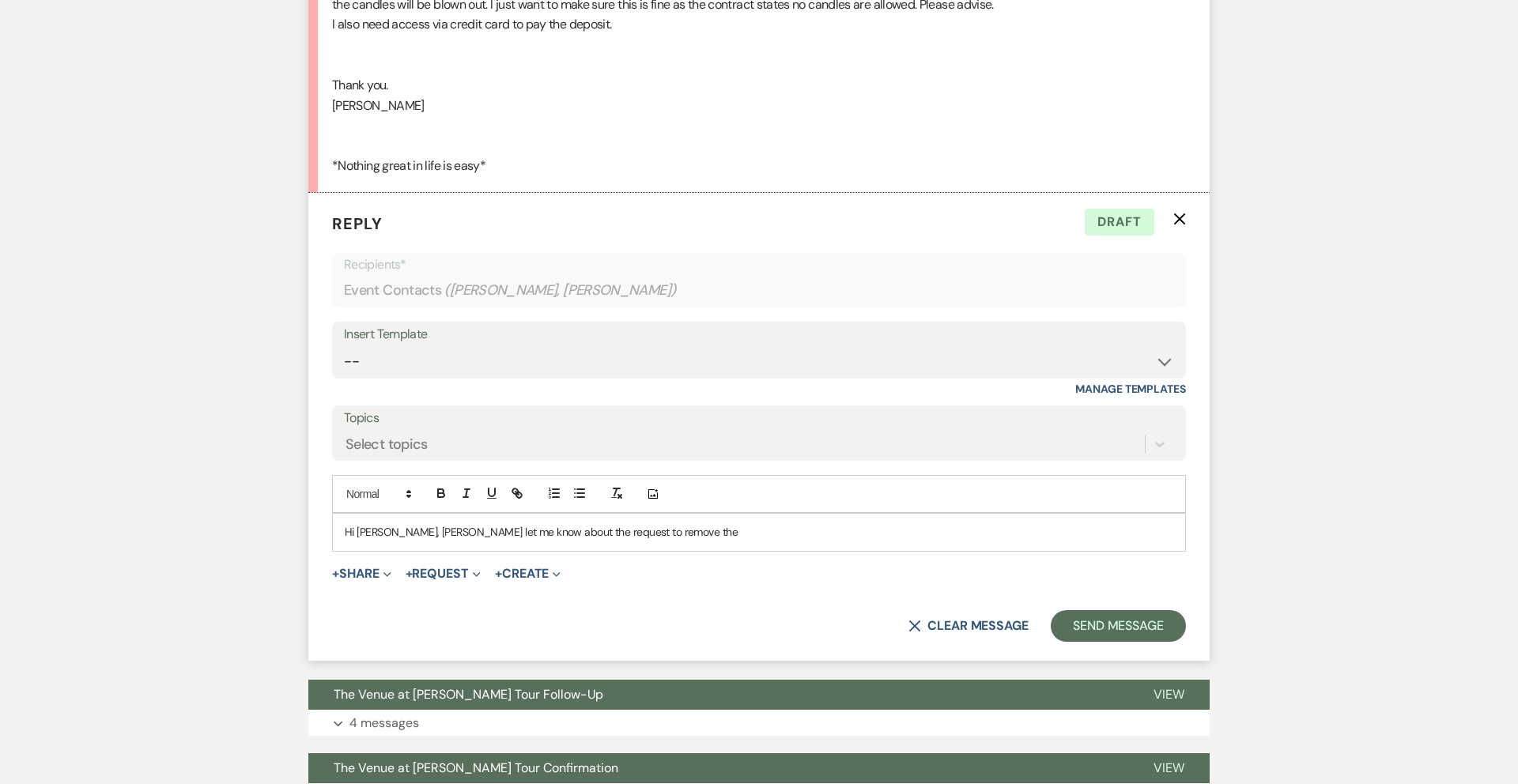
scroll to position [3052, 0]
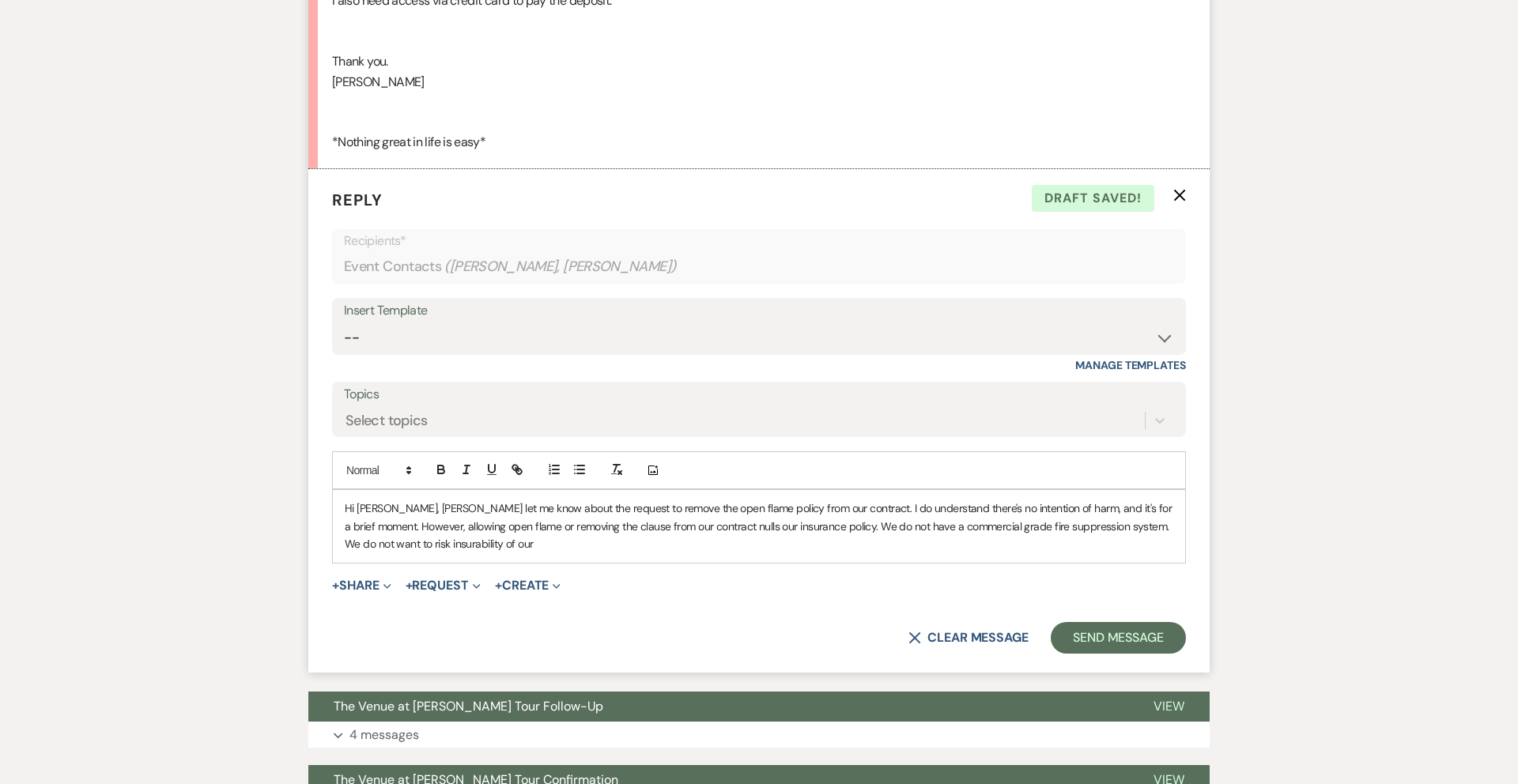
click at [1090, 528] on p "Hi [PERSON_NAME], [PERSON_NAME] let me know about the request to remove the ope…" at bounding box center [759, 526] width 828 height 53
drag, startPoint x: 487, startPoint y: 544, endPoint x: 345, endPoint y: 539, distance: 142.1
click at [345, 539] on p "Hi [PERSON_NAME], [PERSON_NAME] let me know about the request to remove the ope…" at bounding box center [759, 526] width 828 height 53
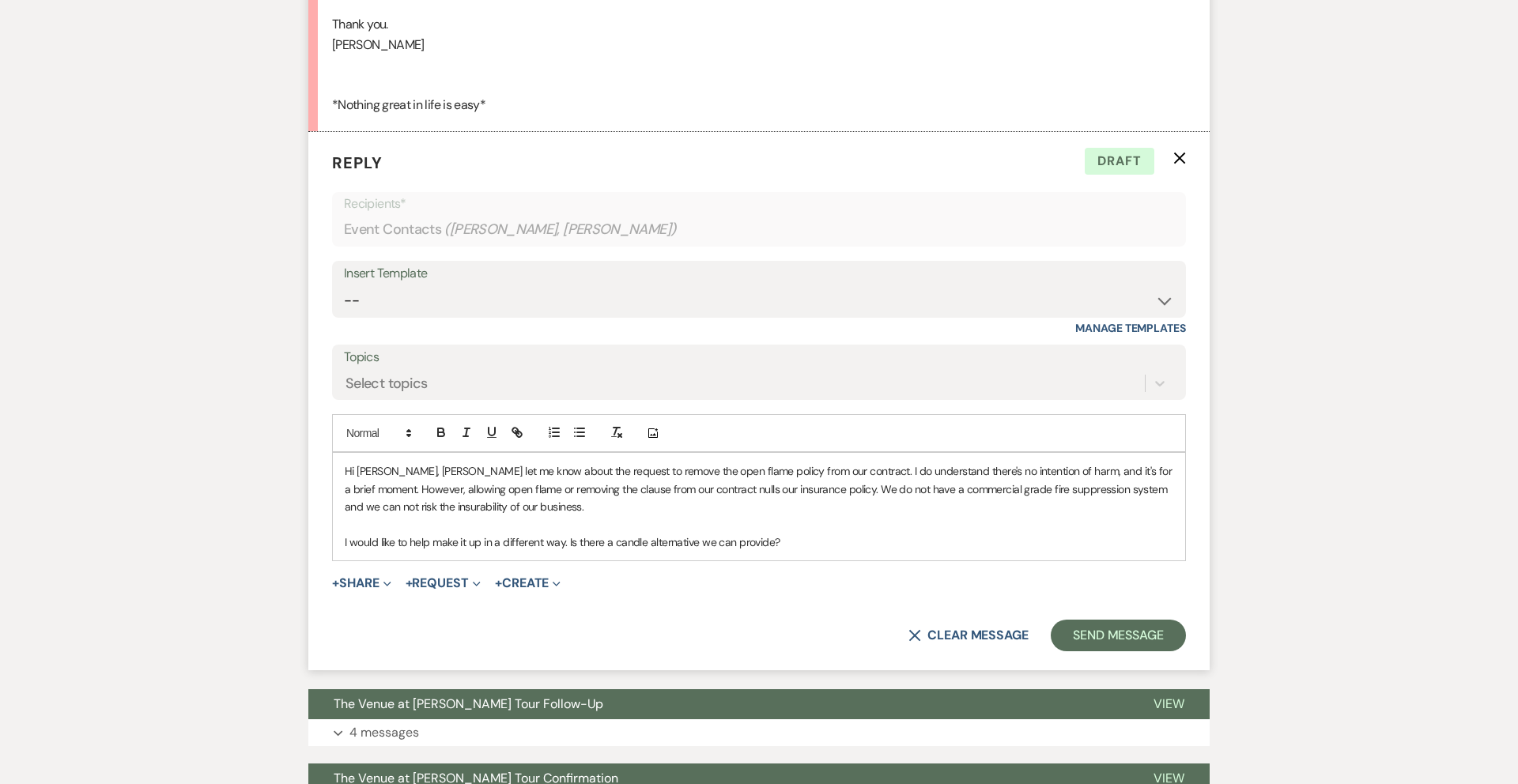
scroll to position [3092, 0]
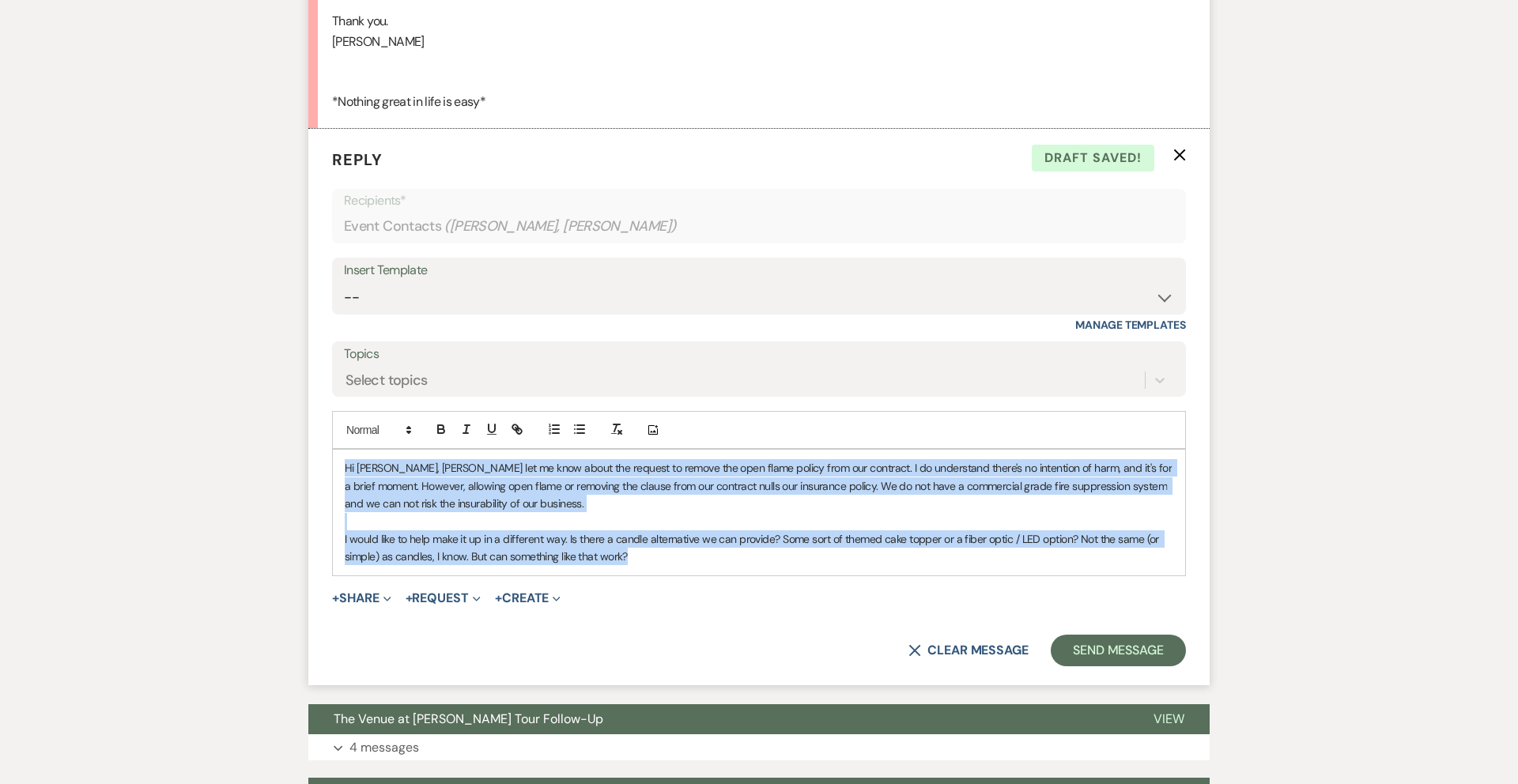
drag, startPoint x: 640, startPoint y: 558, endPoint x: 330, endPoint y: 463, distance: 324.2
click at [330, 463] on form "Reply X Draft saved! Recipients* Event Contacts ( [PERSON_NAME], [PERSON_NAME] …" at bounding box center [759, 407] width 901 height 556
copy div "Hi [PERSON_NAME], [PERSON_NAME] let me know about the request to remove the ope…"
click at [632, 560] on p "I would like to help make it up in a different way. Is there a candle alternati…" at bounding box center [759, 548] width 828 height 36
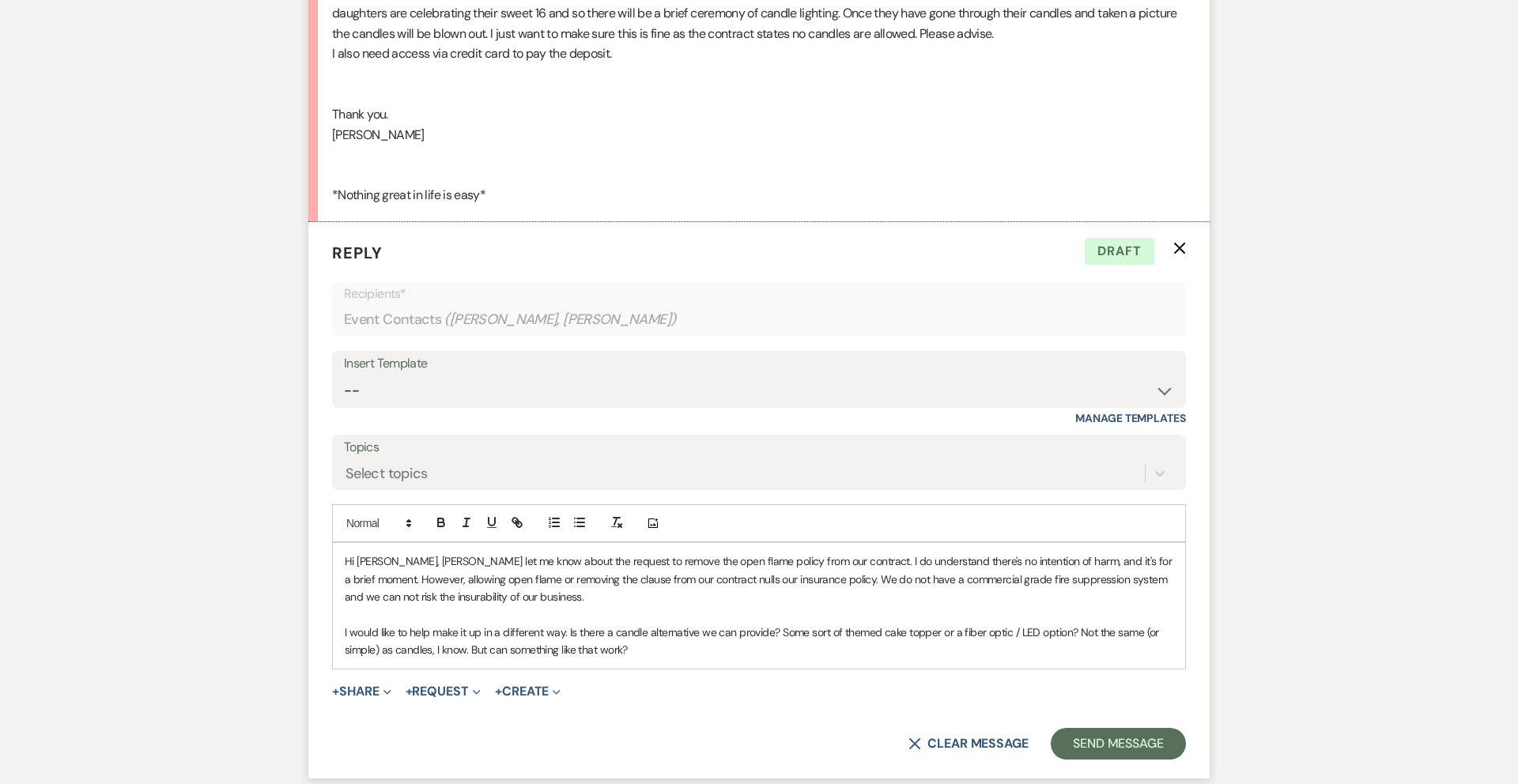
scroll to position [3065, 0]
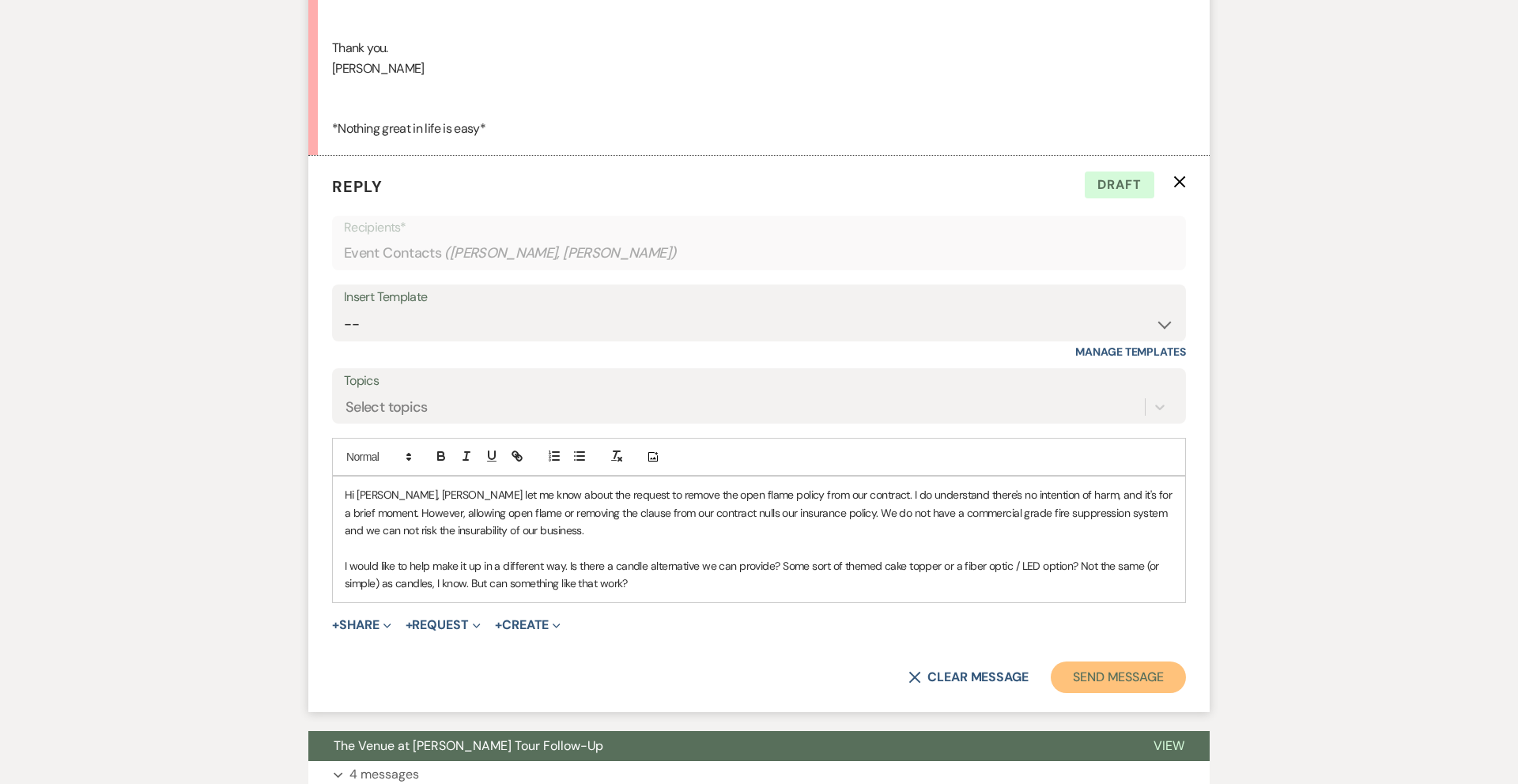
click at [1096, 681] on button "Send Message" at bounding box center [1119, 677] width 136 height 32
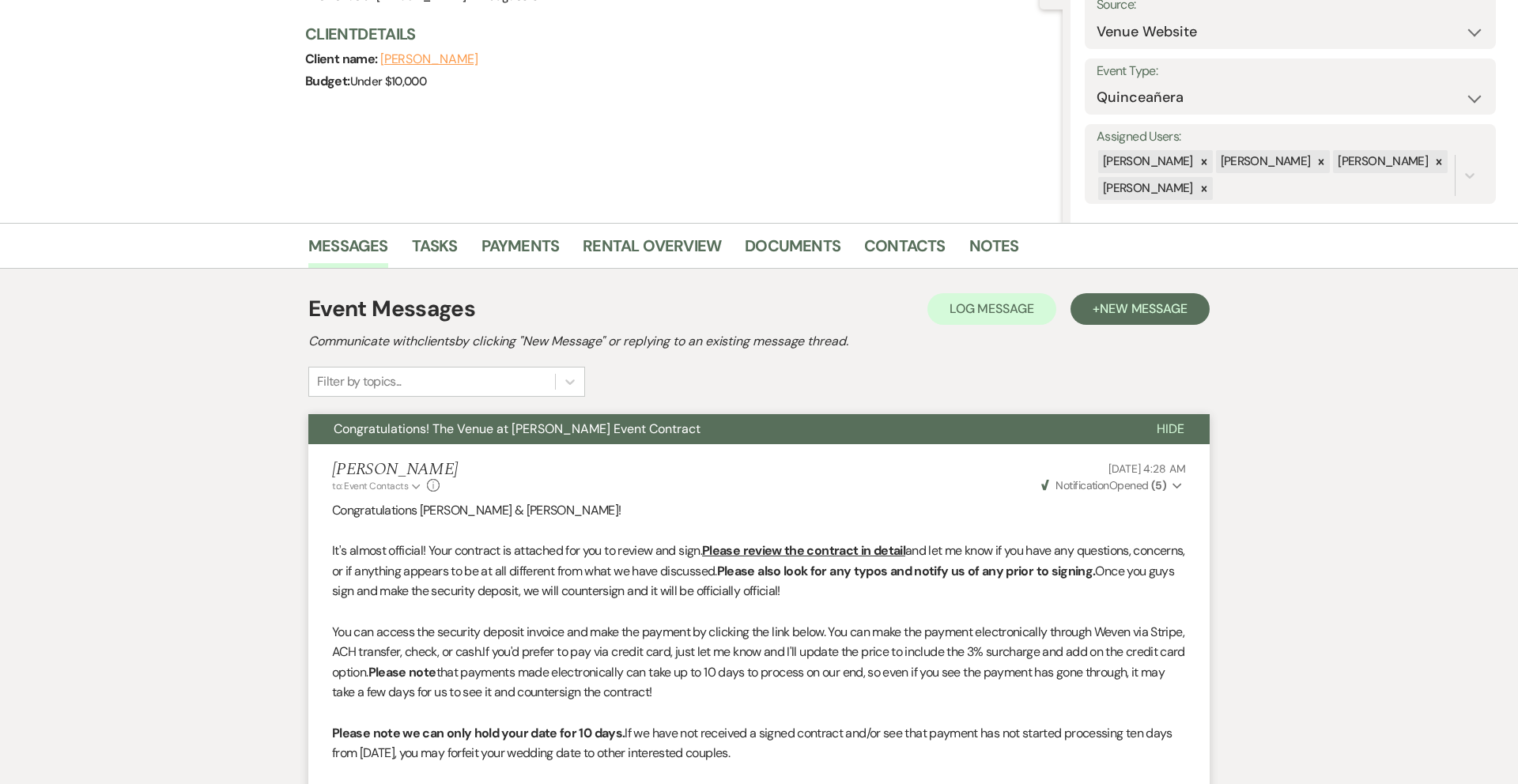
scroll to position [0, 0]
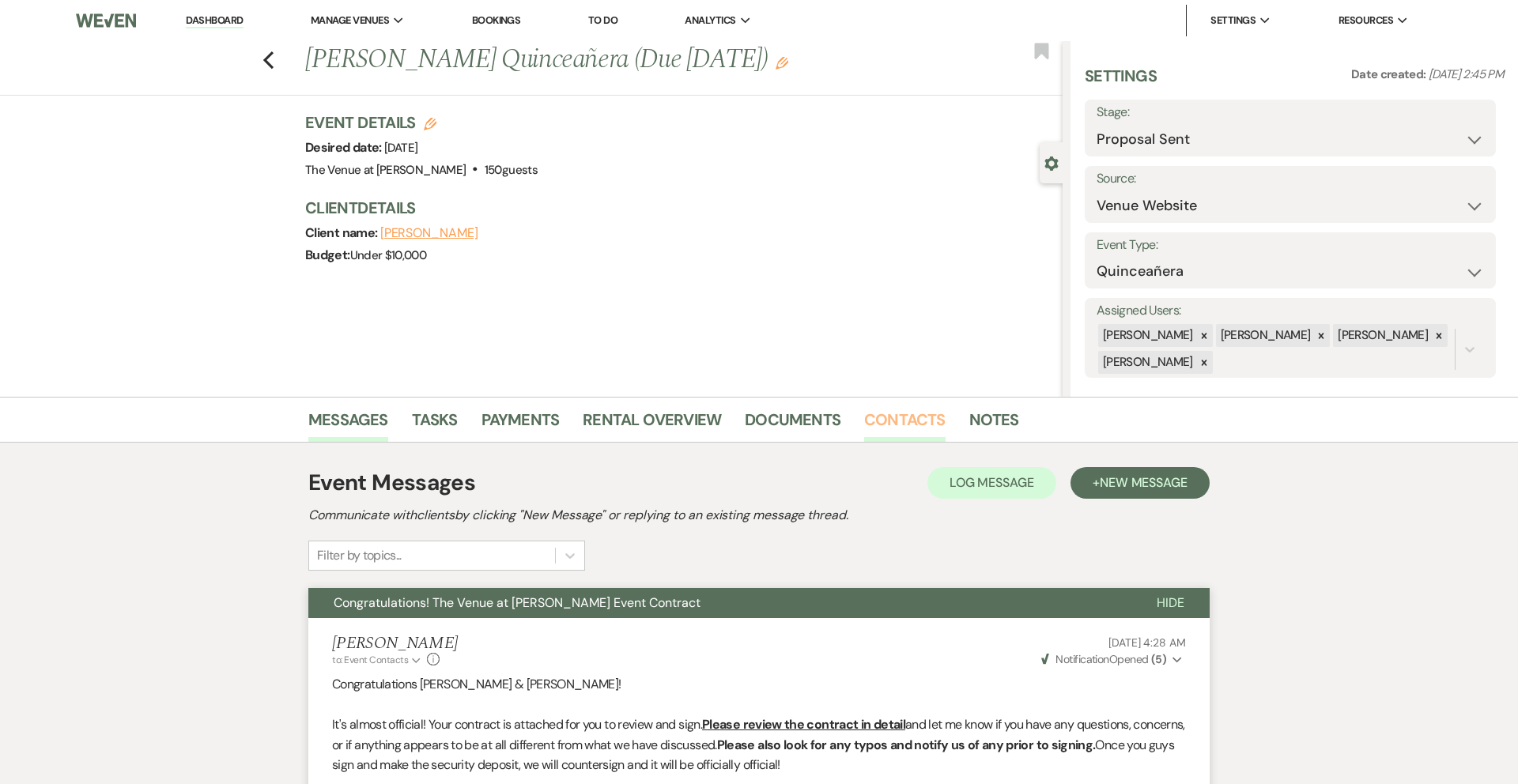
click at [902, 420] on link "Contacts" at bounding box center [904, 424] width 82 height 35
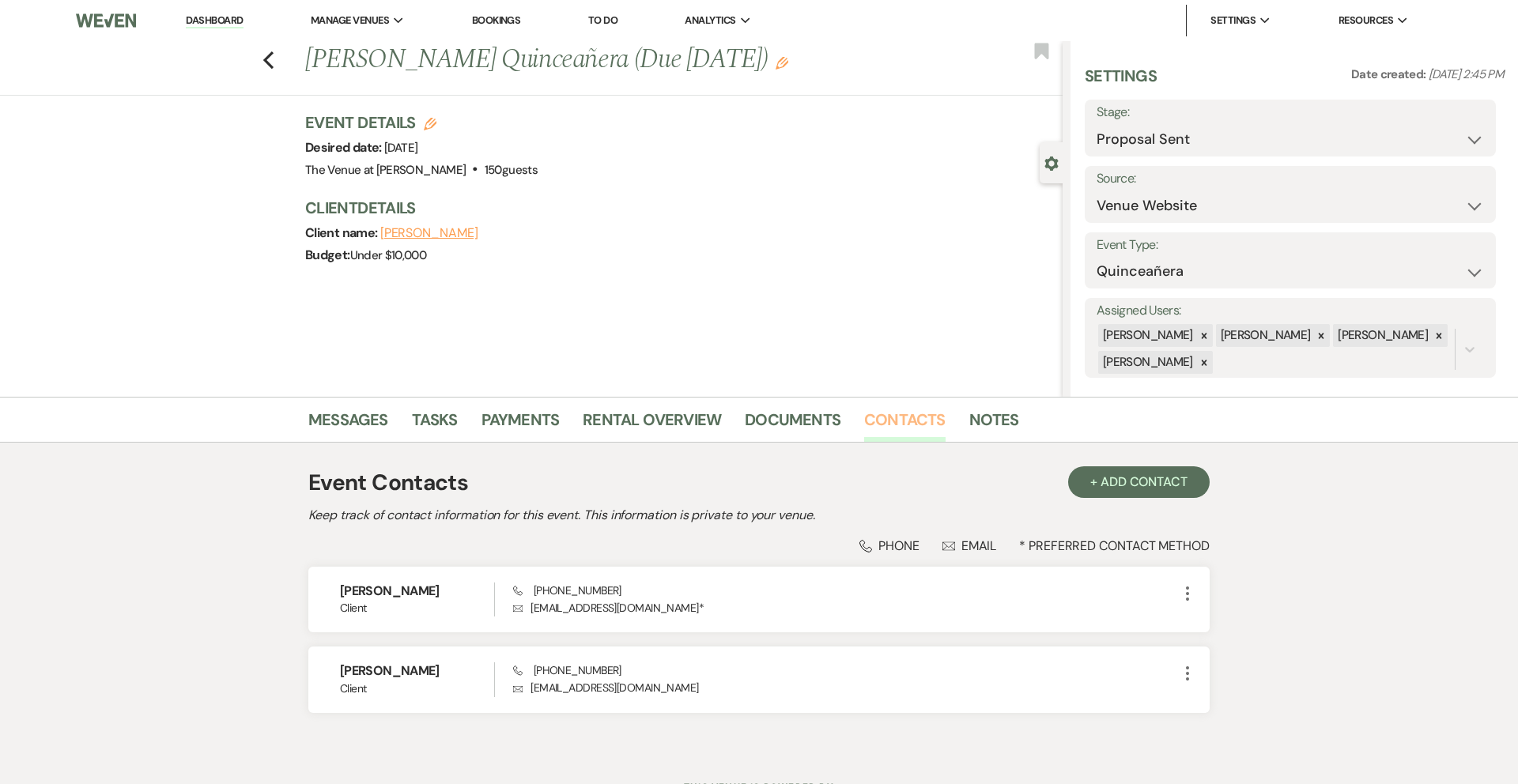
click at [903, 413] on link "Contacts" at bounding box center [904, 424] width 82 height 35
click at [258, 60] on div "Previous [PERSON_NAME] Quinceañera (Due [DATE]) Edit Bookmark" at bounding box center [527, 69] width 1070 height 55
click at [268, 58] on use "button" at bounding box center [268, 60] width 10 height 17
select select "6"
select select "8"
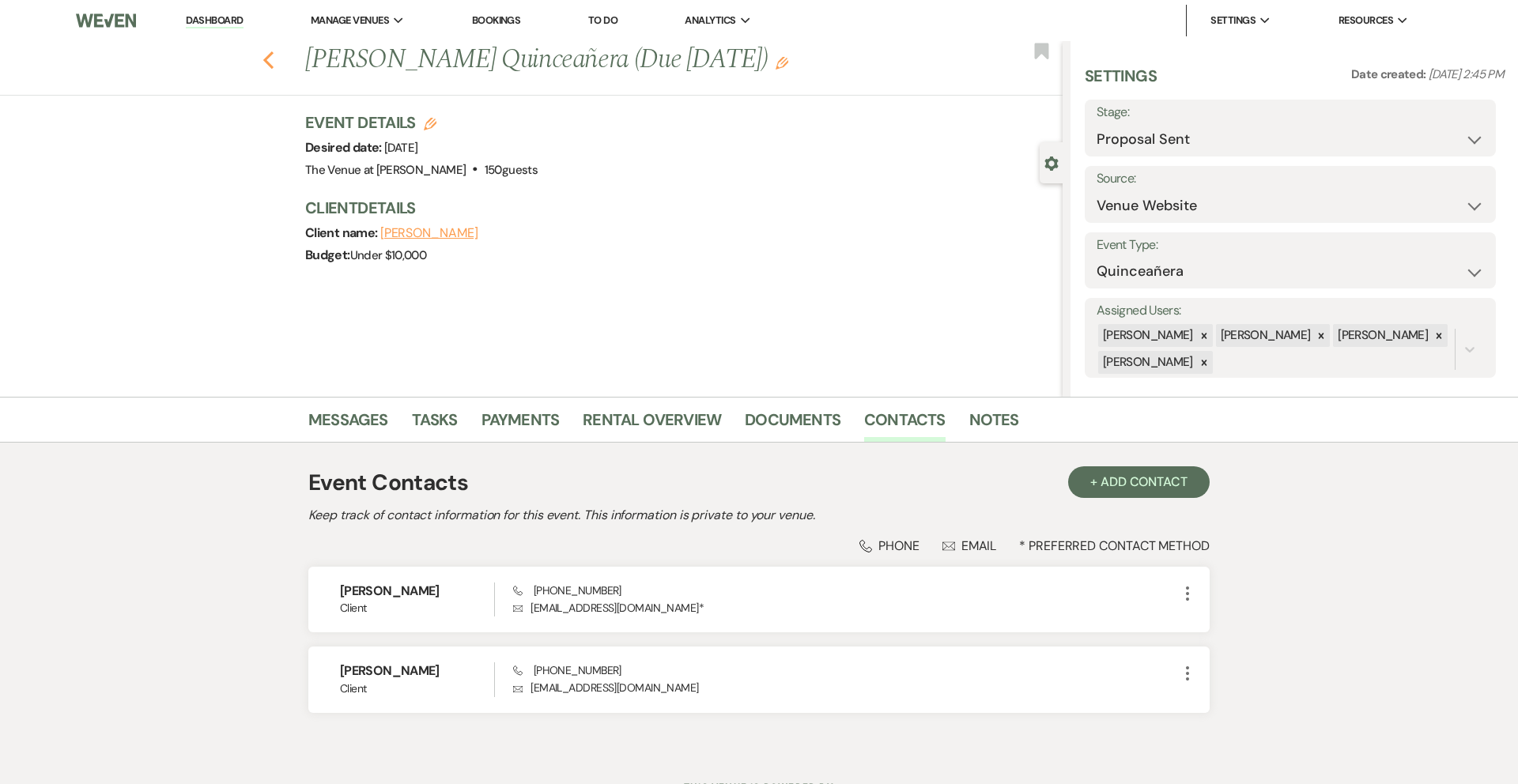
select select "5"
select select "8"
select select "5"
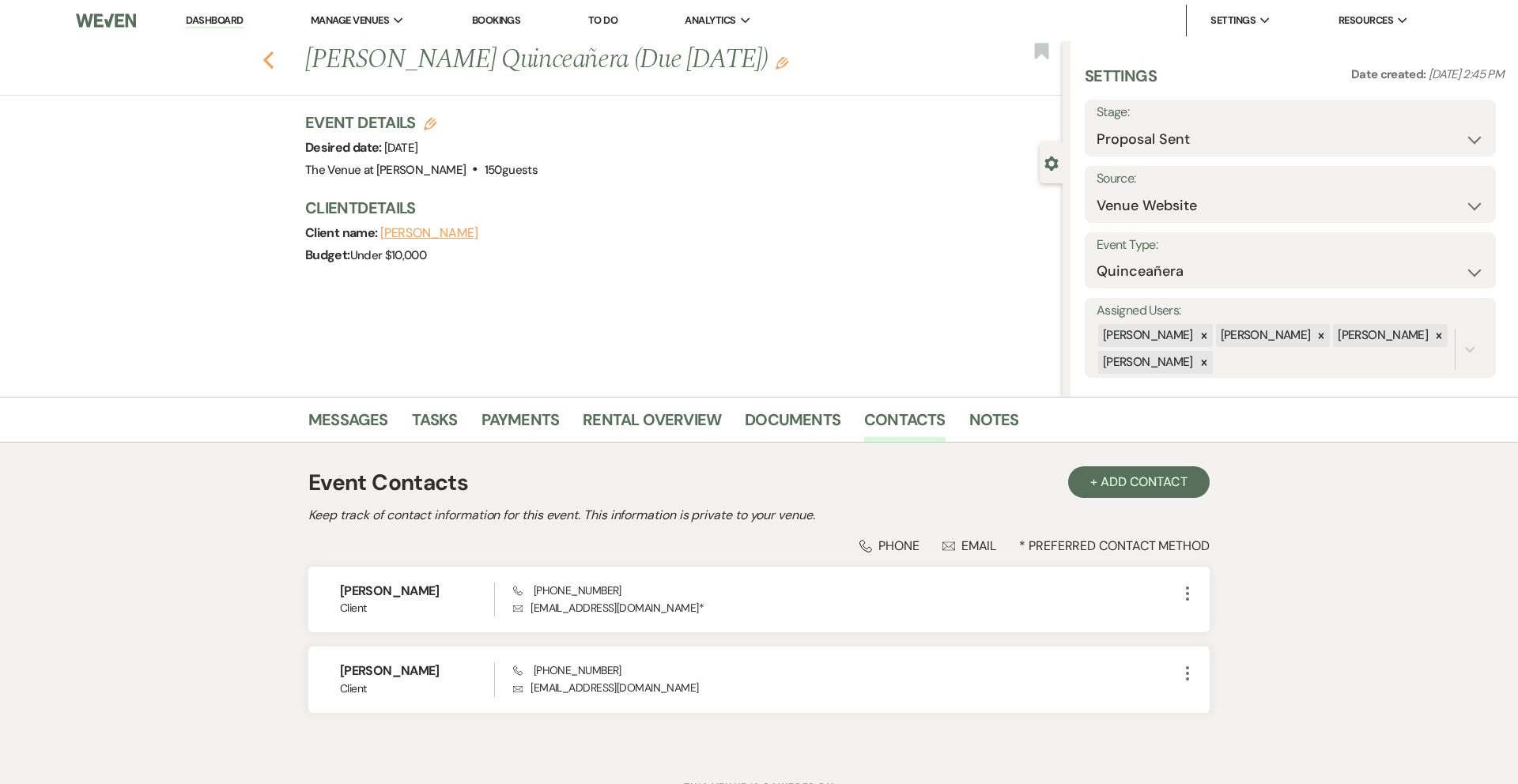
select select "8"
select select "1"
select select "8"
select select "5"
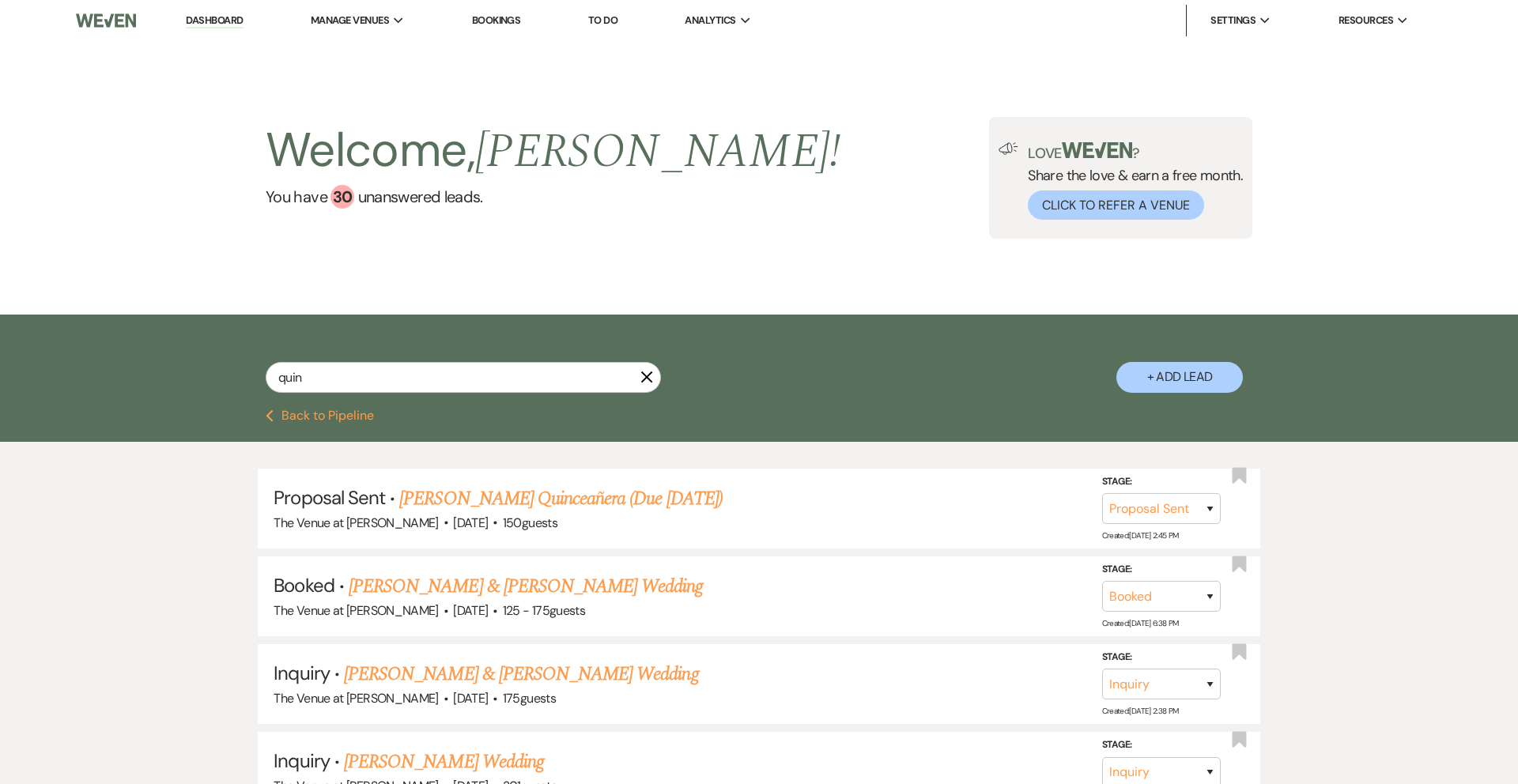
click at [390, 113] on div "Welcome, [PERSON_NAME] ! You have 30 unanswered lead s . Love ? Share the love …" at bounding box center [759, 178] width 1518 height 274
